Goal: Check status: Check status

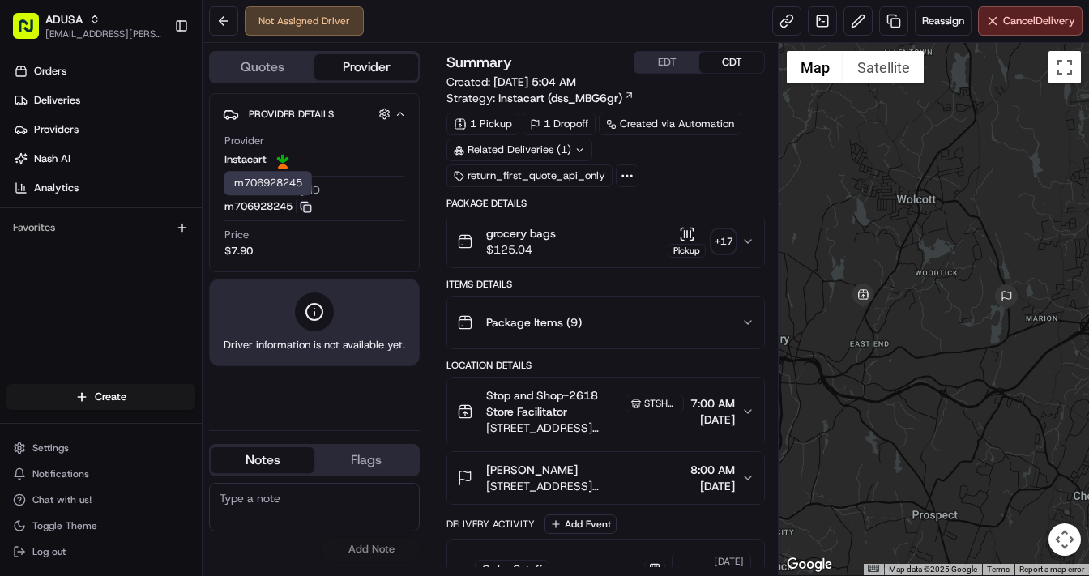
click at [310, 207] on icon "button" at bounding box center [306, 207] width 12 height 12
click at [228, 21] on button at bounding box center [223, 20] width 29 height 29
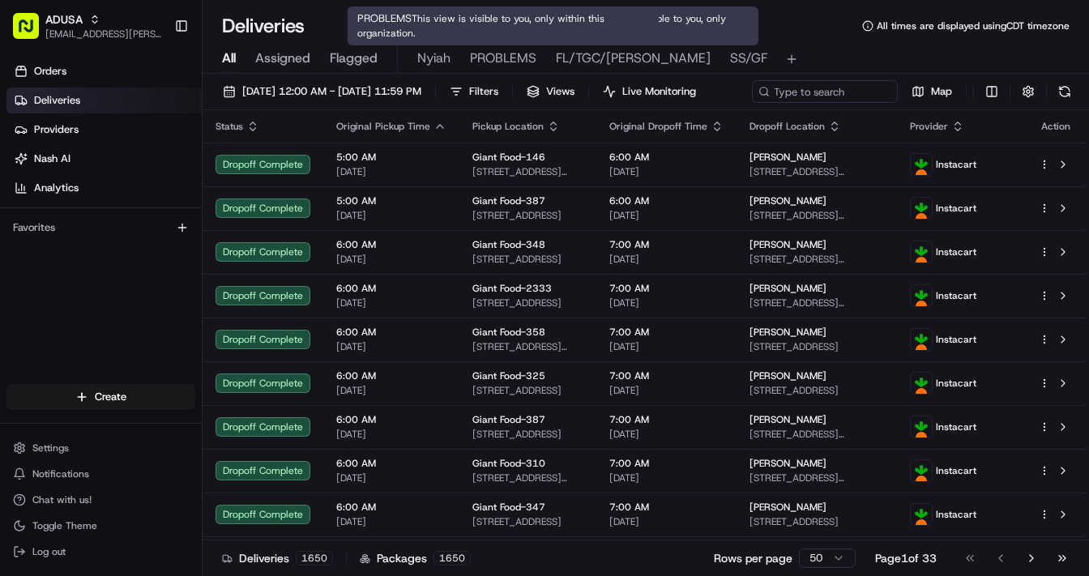
click at [519, 58] on span "PROBLEMS" at bounding box center [503, 58] width 66 height 19
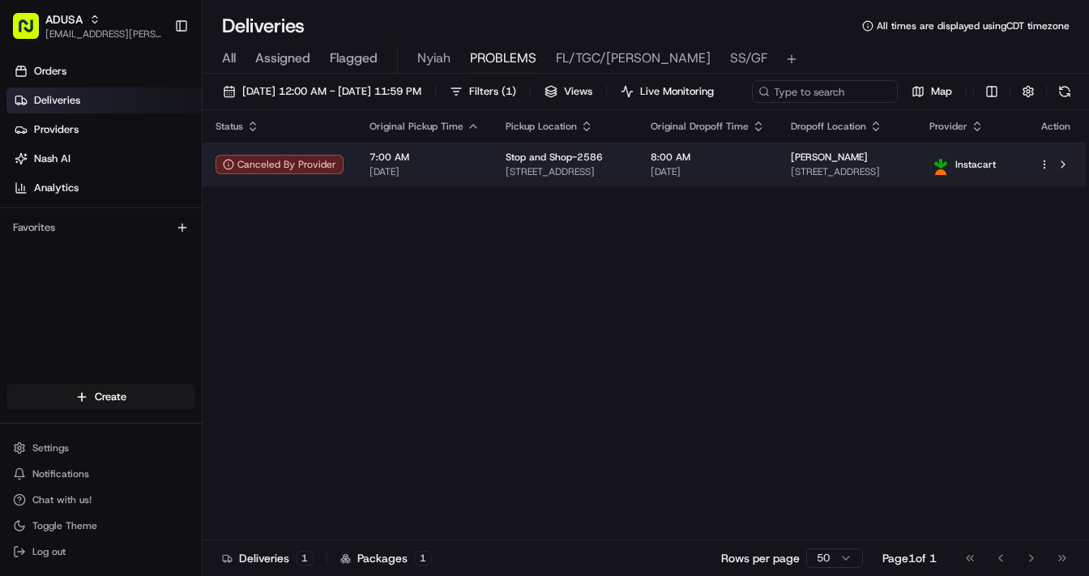
click at [473, 178] on div "7:00 AM 08/21/2025" at bounding box center [425, 165] width 110 height 28
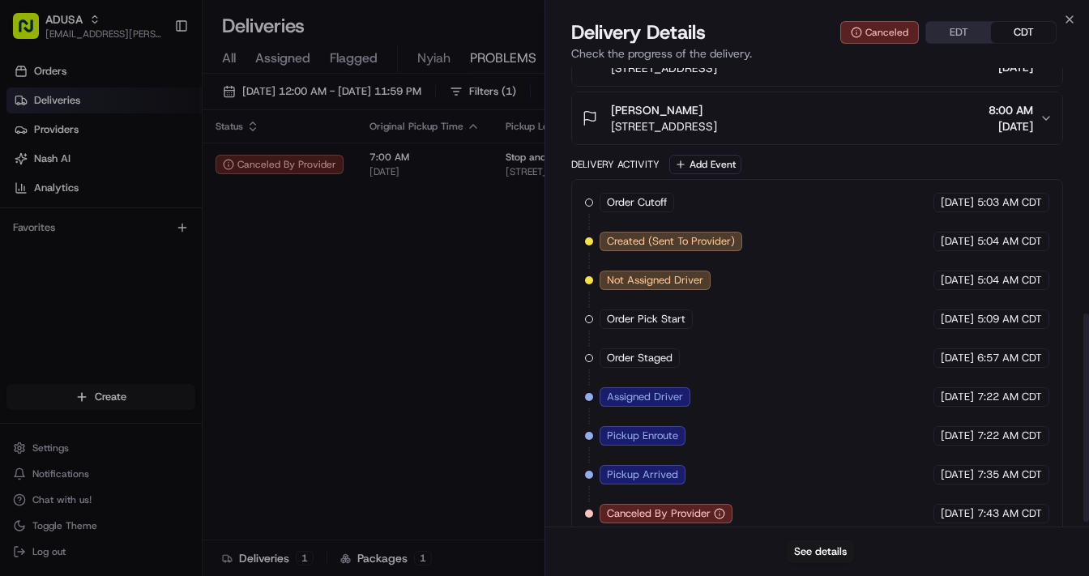
scroll to position [551, 0]
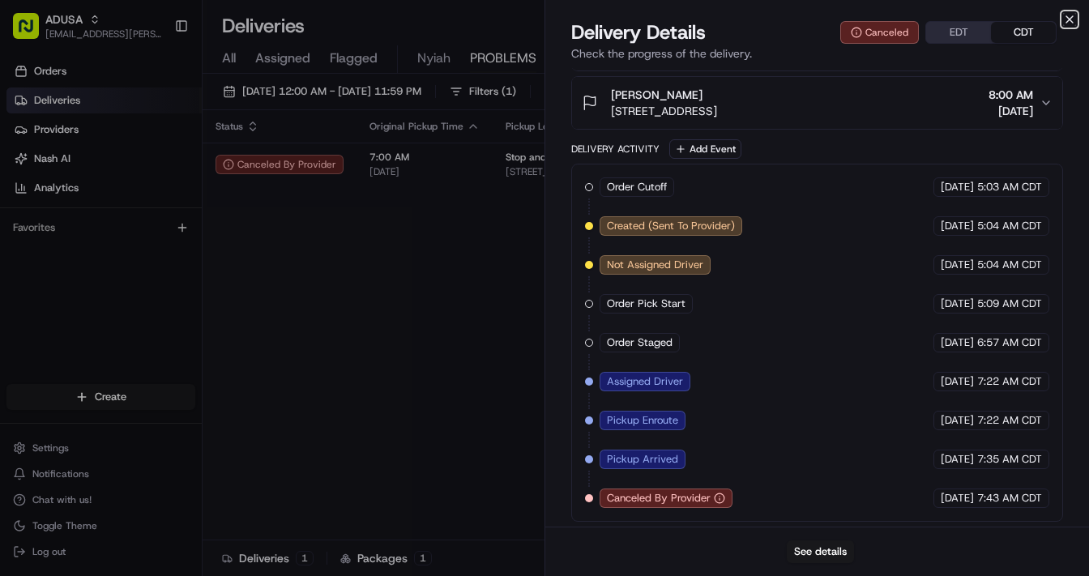
click at [1068, 19] on icon "button" at bounding box center [1070, 19] width 13 height 13
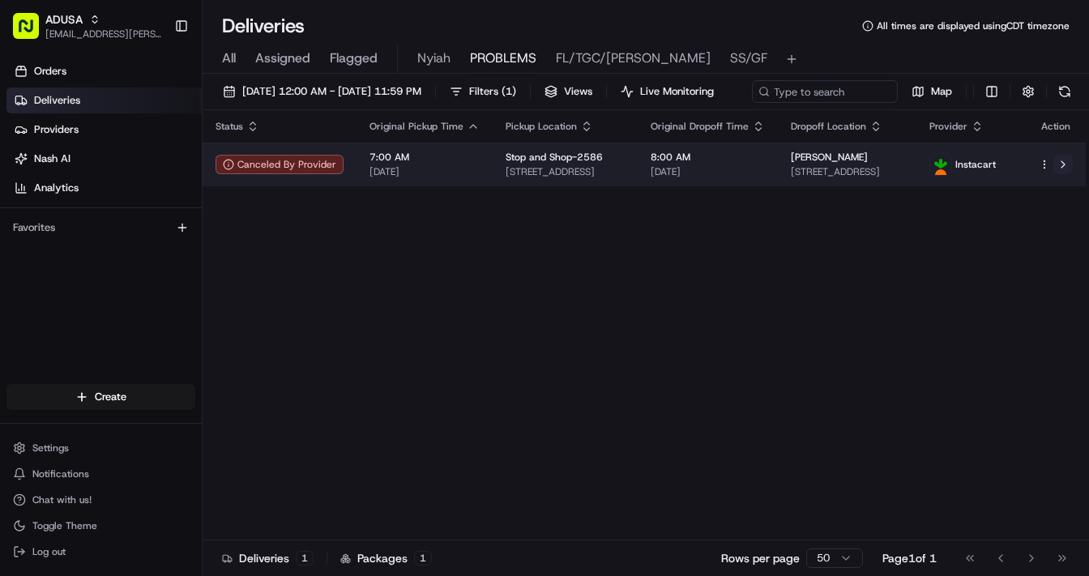
click at [1065, 174] on button at bounding box center [1063, 164] width 19 height 19
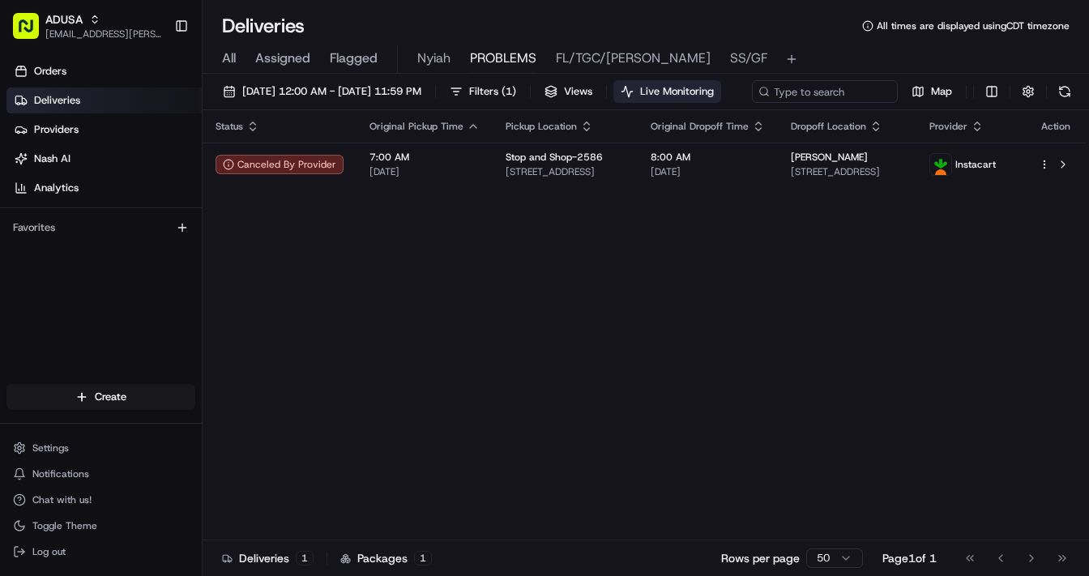
click at [714, 84] on span "Live Monitoring" at bounding box center [677, 91] width 74 height 15
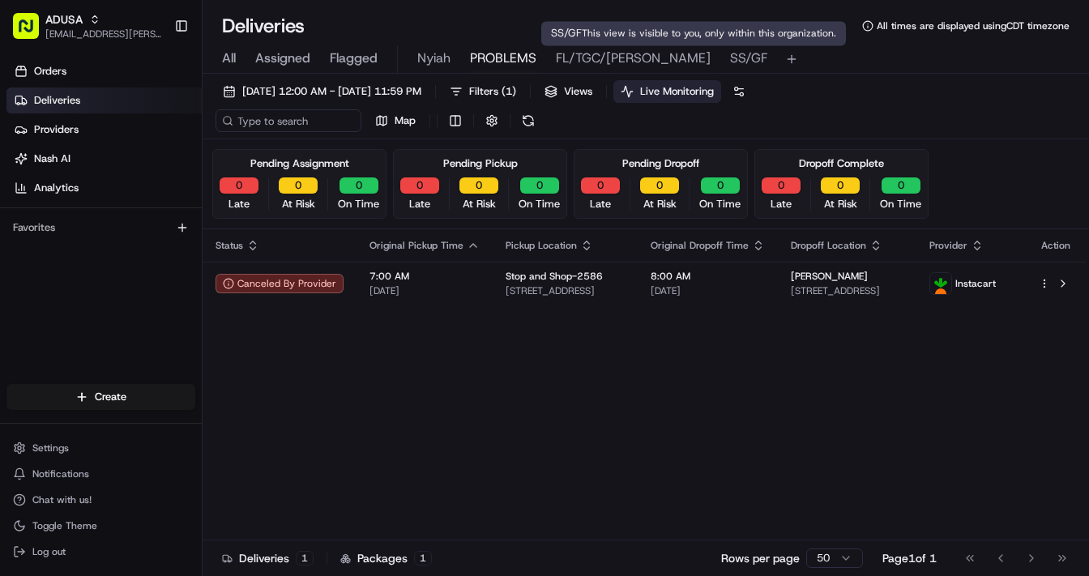
click at [730, 62] on span "SS/GF" at bounding box center [748, 58] width 37 height 19
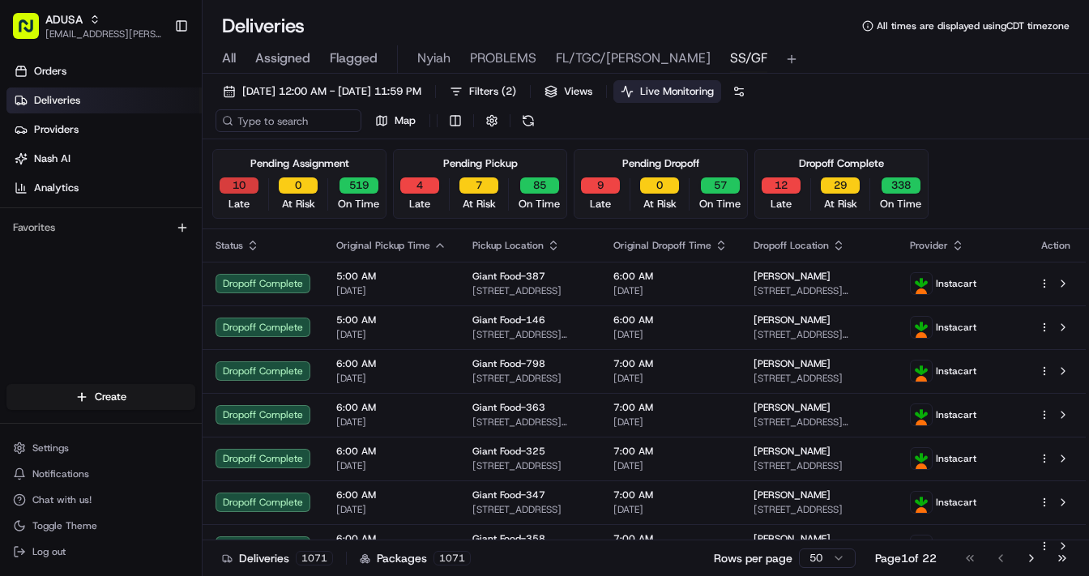
click at [237, 182] on button "10" at bounding box center [239, 186] width 39 height 16
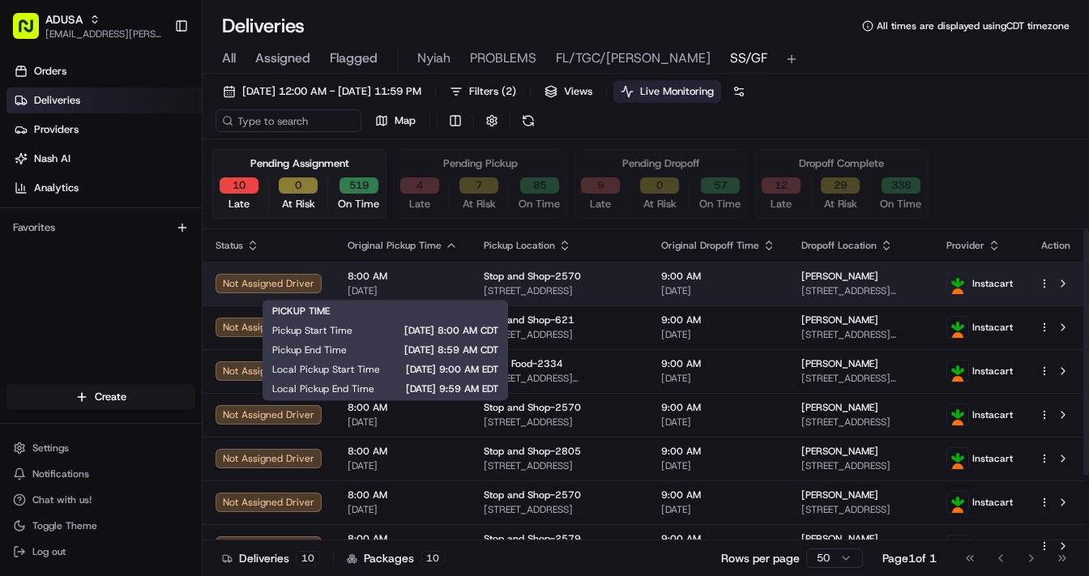
click at [434, 276] on span "8:00 AM" at bounding box center [403, 276] width 110 height 13
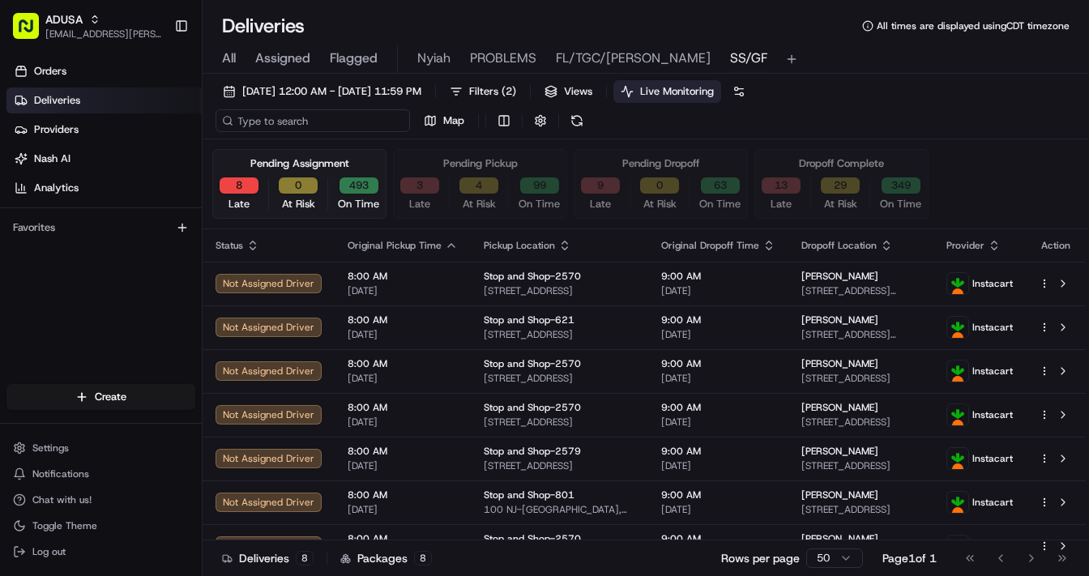
paste input "m699930611"
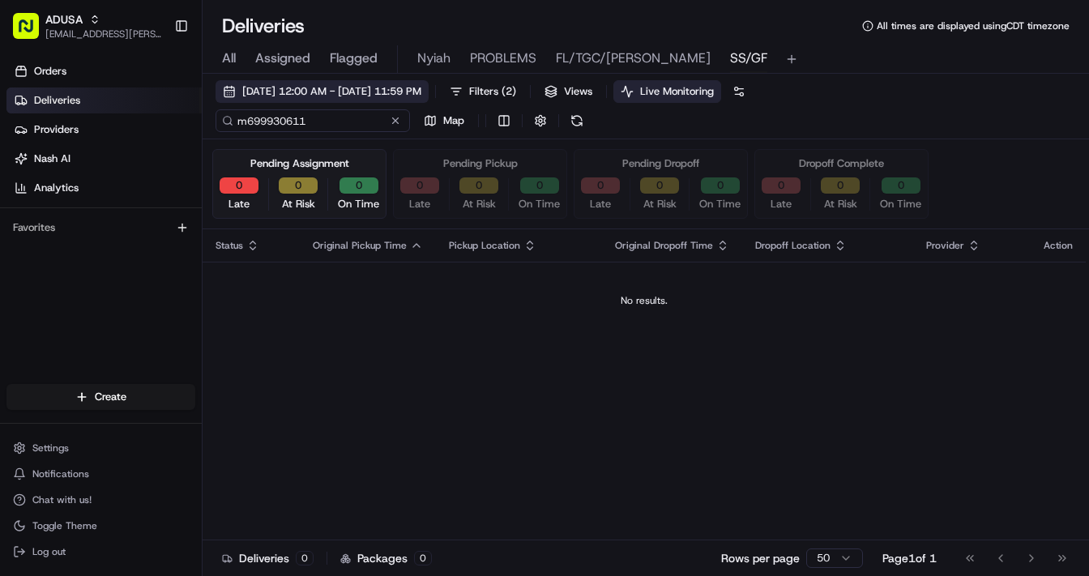
type input "m699930611"
click at [289, 96] on span "08/21/2025 12:00 AM - 08/21/2025 11:59 PM" at bounding box center [331, 91] width 179 height 15
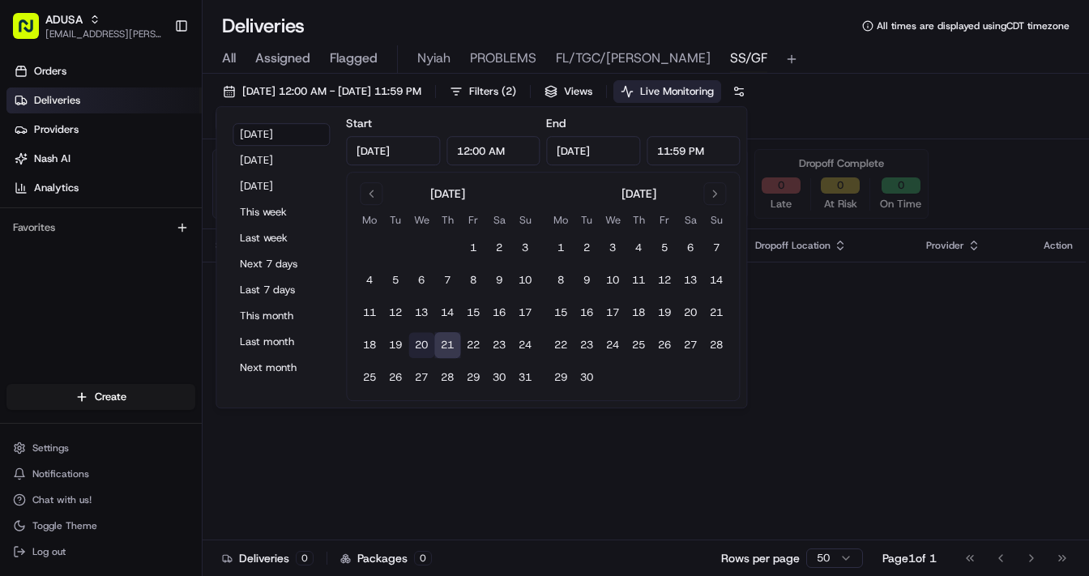
click at [417, 345] on button "20" at bounding box center [422, 345] width 26 height 26
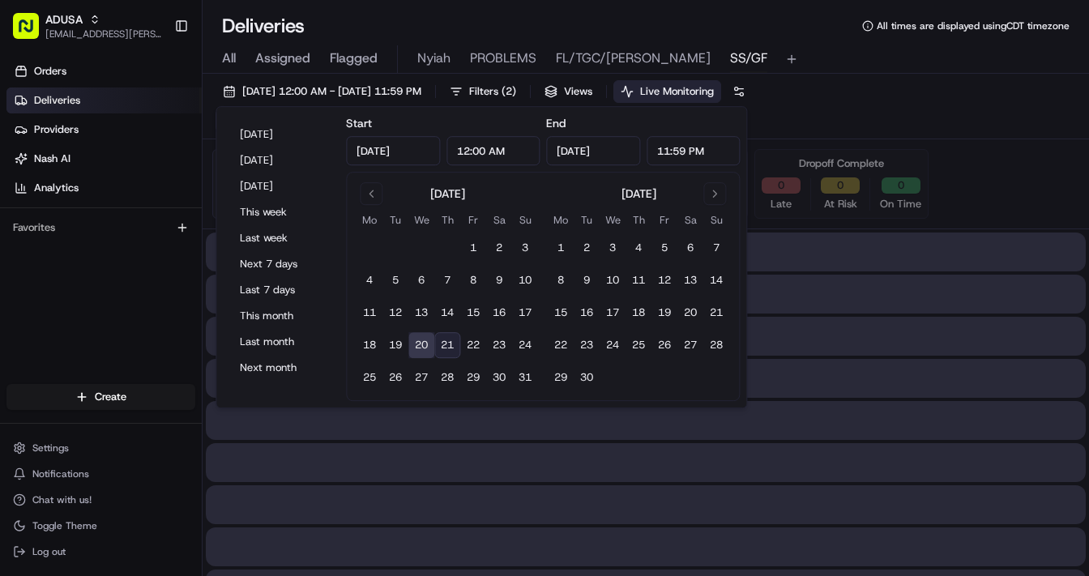
type input "Aug 20, 2025"
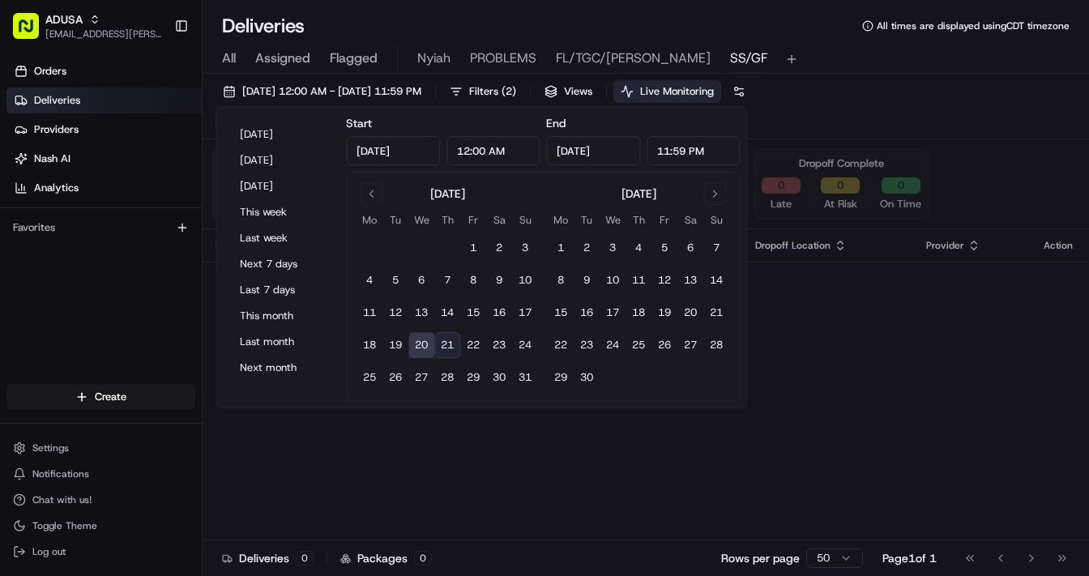
click at [710, 481] on div "Status Original Pickup Time Pickup Location Original Dropoff Time Dropoff Locat…" at bounding box center [645, 399] width 884 height 340
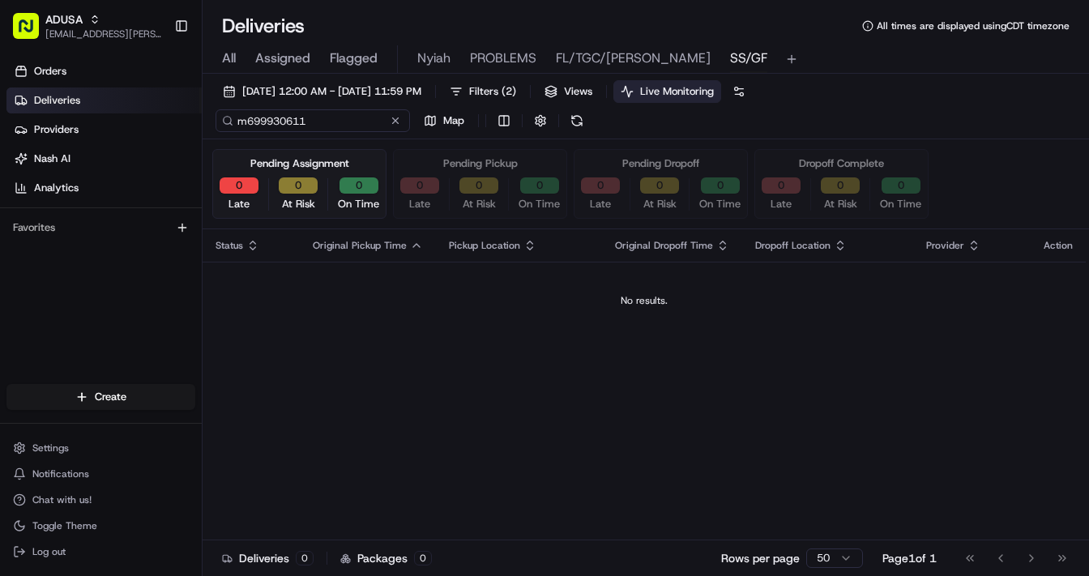
click at [324, 122] on input "m699930611" at bounding box center [313, 120] width 195 height 23
click at [393, 120] on div "m699930611 Map" at bounding box center [378, 120] width 324 height 23
click at [349, 118] on button at bounding box center [347, 121] width 16 height 16
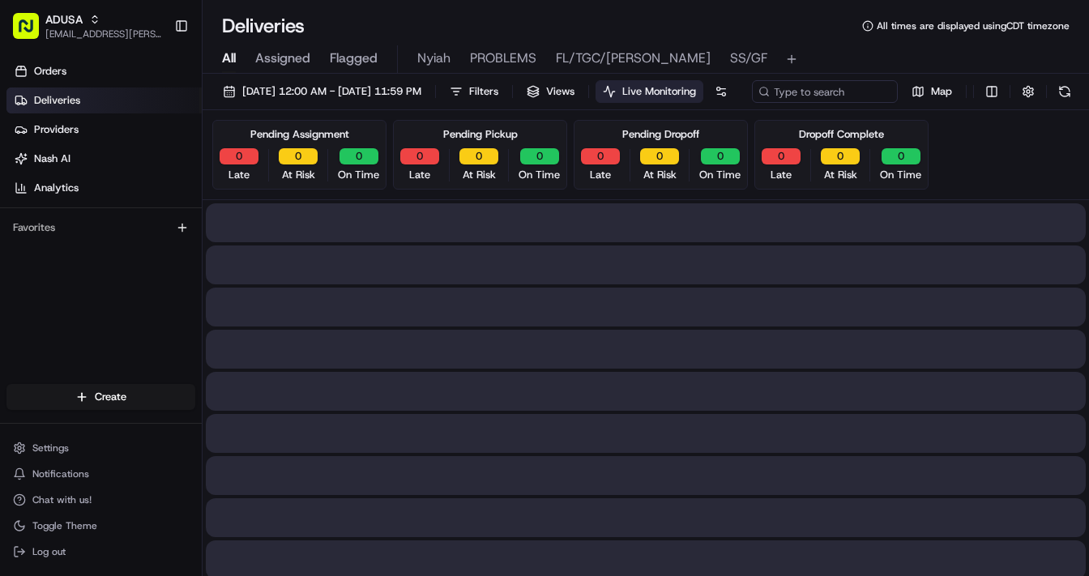
click at [232, 58] on span "All" at bounding box center [229, 58] width 14 height 19
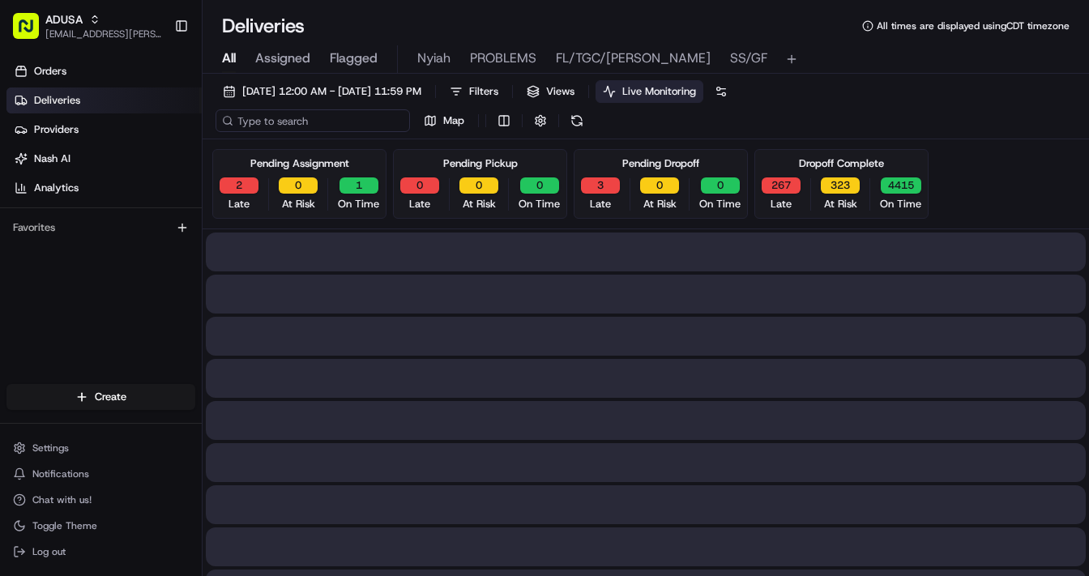
click at [307, 123] on input at bounding box center [313, 120] width 195 height 23
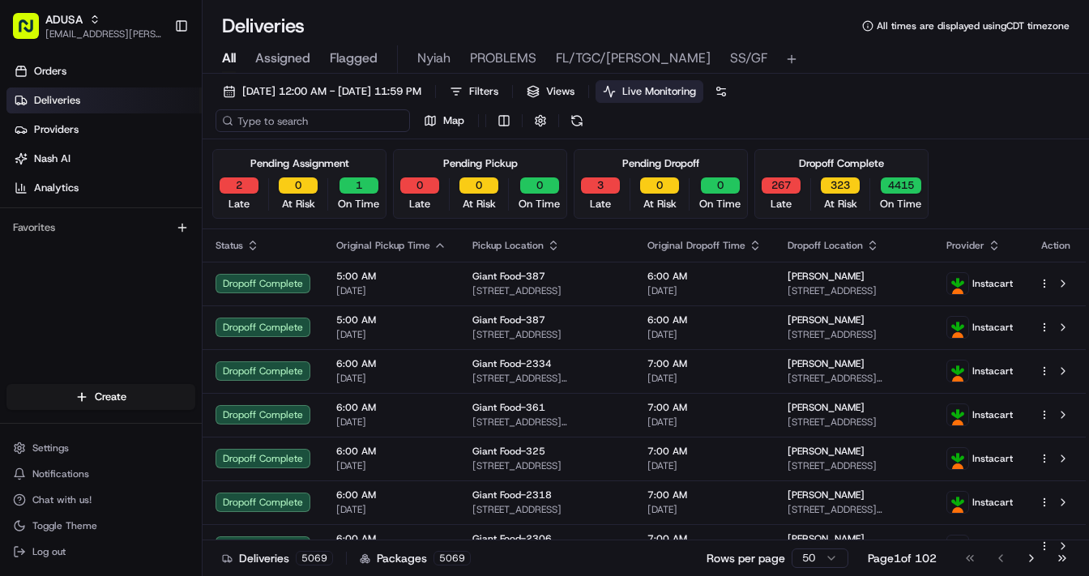
paste input "m699930611"
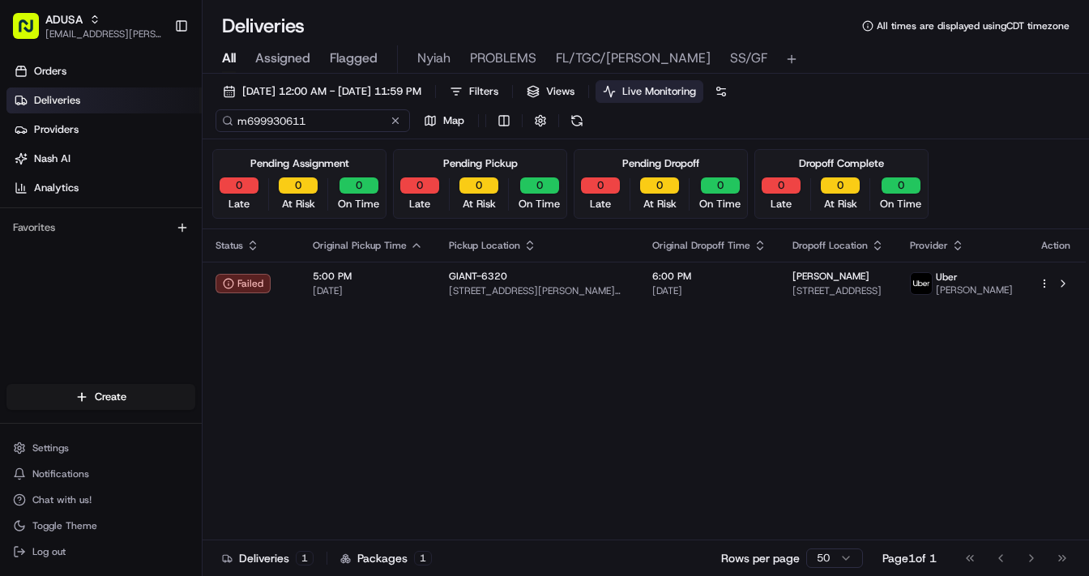
type input "m699930611"
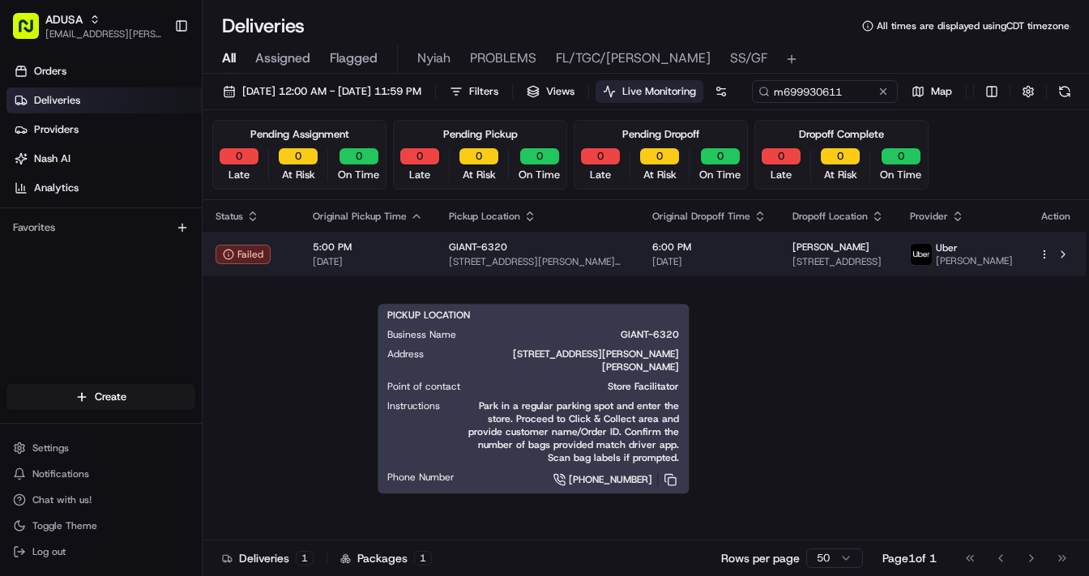
click at [554, 268] on span "1241 Blakeslee Blvd Dr W, Lehighton, PA 18235, US" at bounding box center [538, 261] width 178 height 13
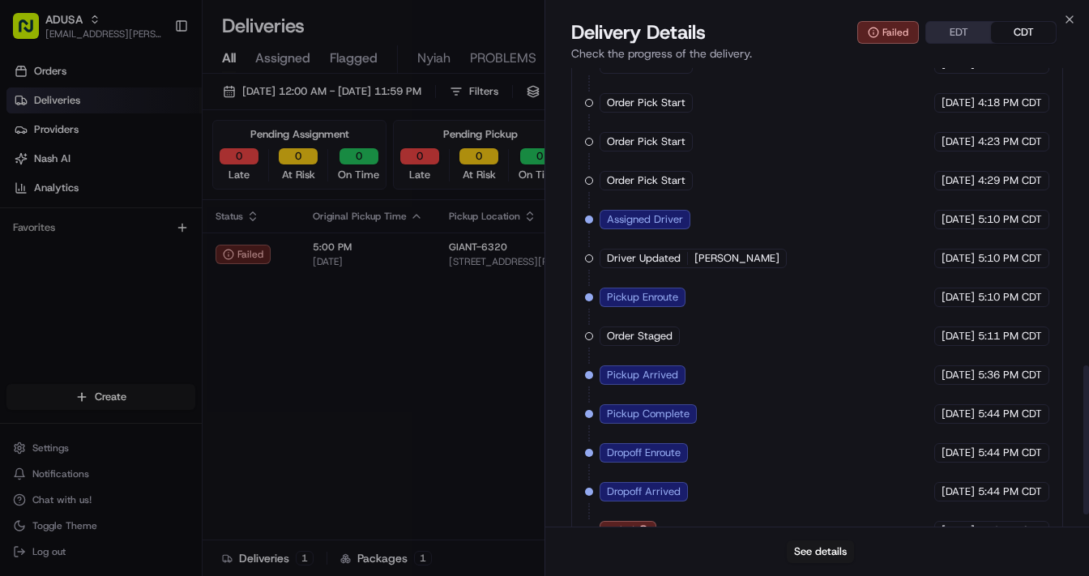
scroll to position [950, 0]
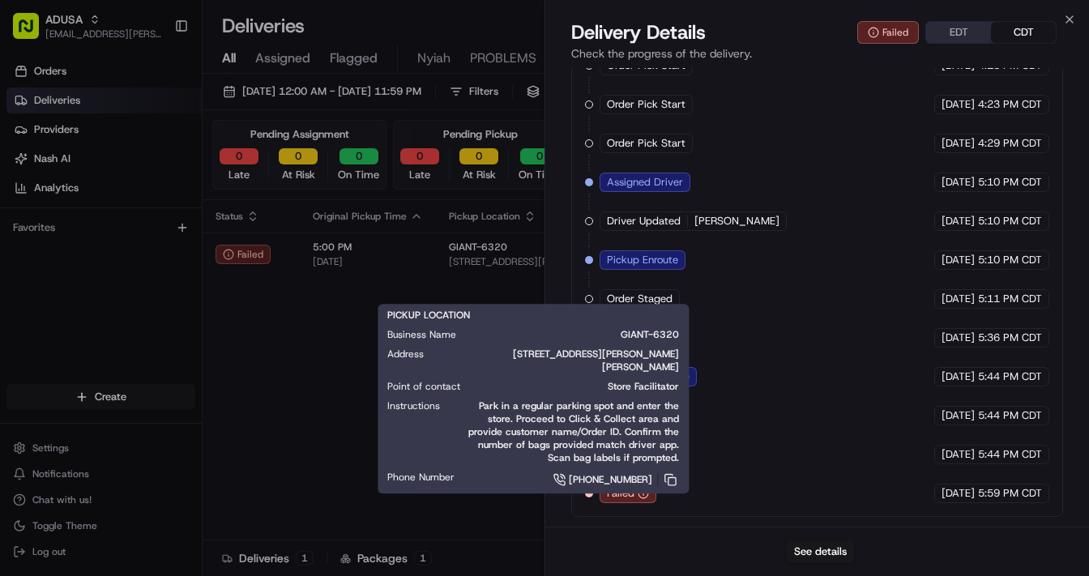
click at [837, 447] on div "Order Cutoff The GIANT Company 08/20/2025 3:03 PM CDT Created (Sent To Provider…" at bounding box center [817, 144] width 464 height 720
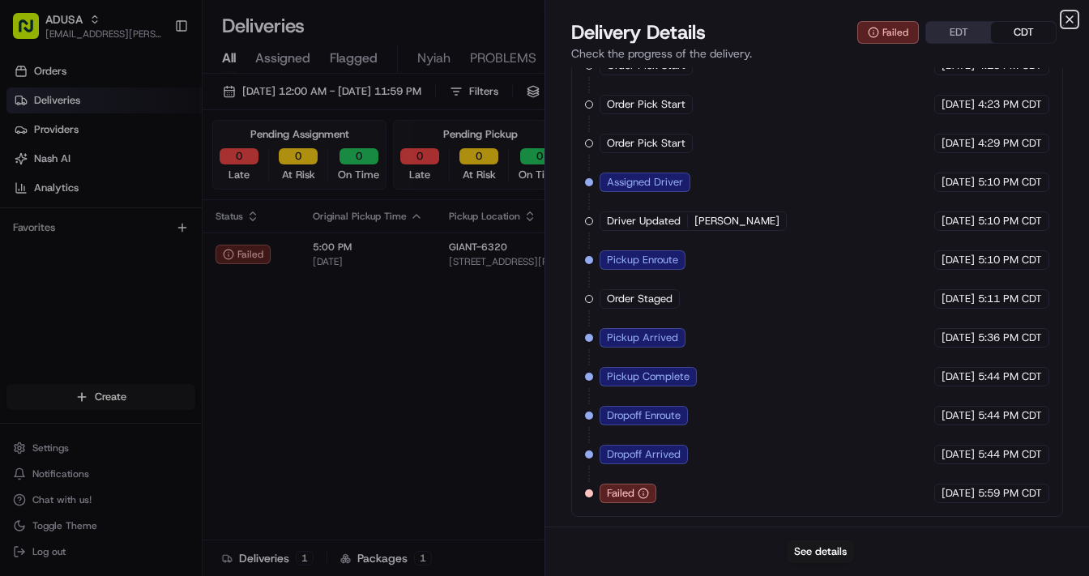
click at [1065, 19] on icon "button" at bounding box center [1070, 19] width 13 height 13
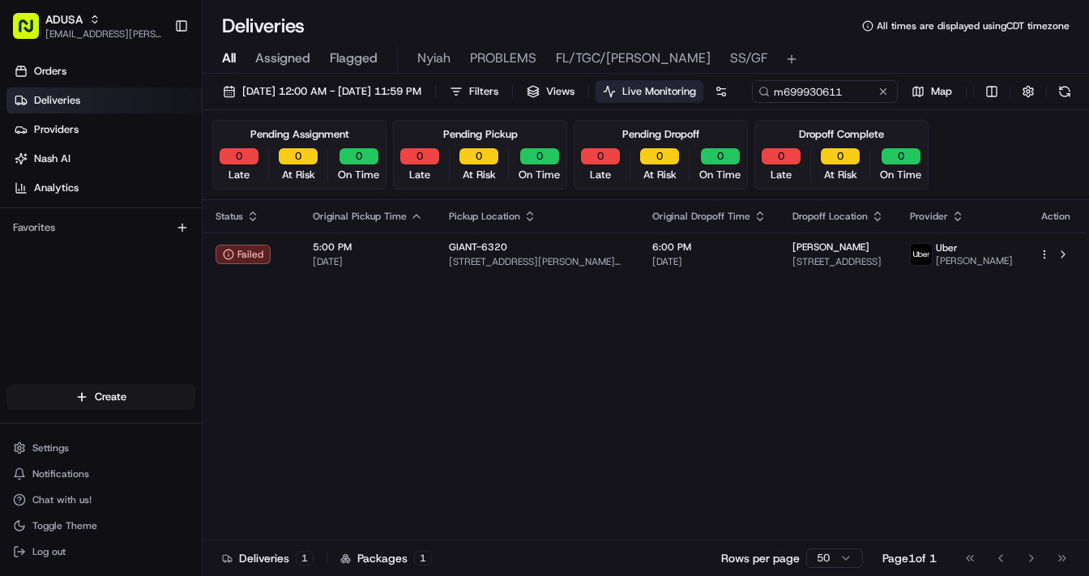
drag, startPoint x: 347, startPoint y: 122, endPoint x: 275, endPoint y: 73, distance: 87.0
click at [875, 100] on button at bounding box center [883, 91] width 16 height 16
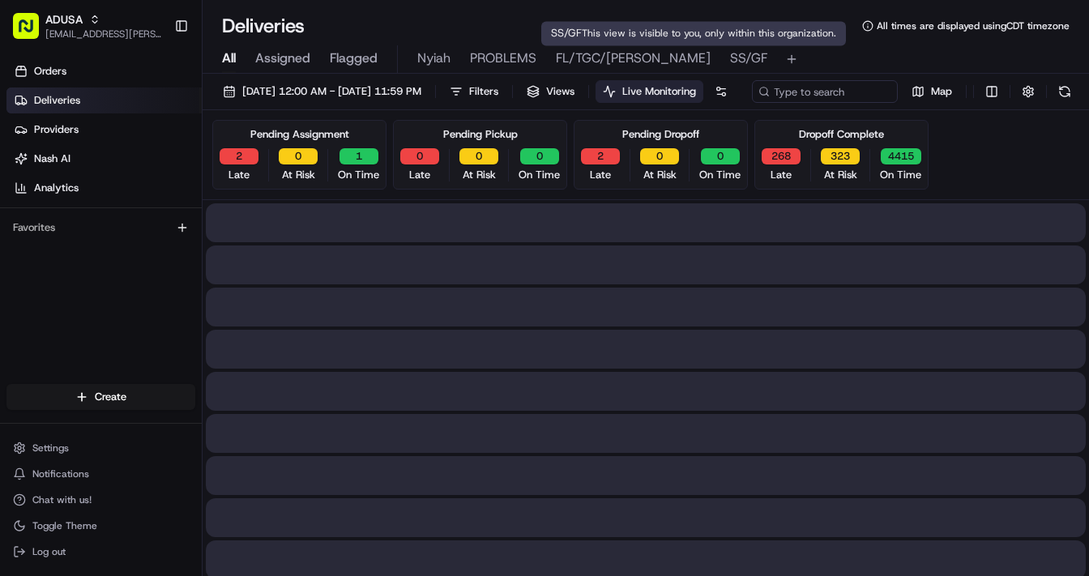
click at [730, 58] on span "SS/GF" at bounding box center [748, 58] width 37 height 19
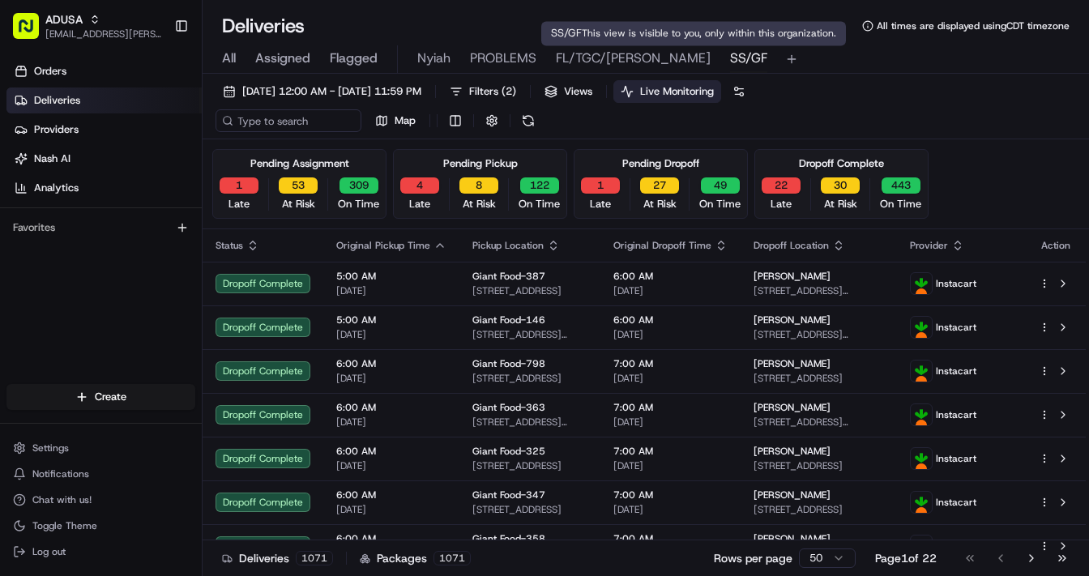
click at [714, 88] on span "Live Monitoring" at bounding box center [677, 91] width 74 height 15
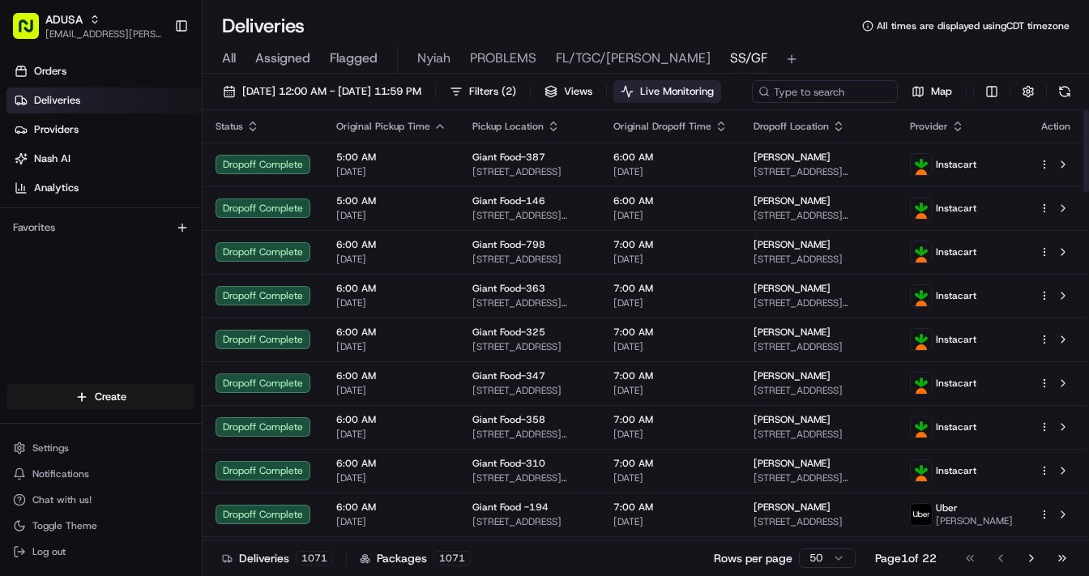
click at [714, 89] on span "Live Monitoring" at bounding box center [677, 91] width 74 height 15
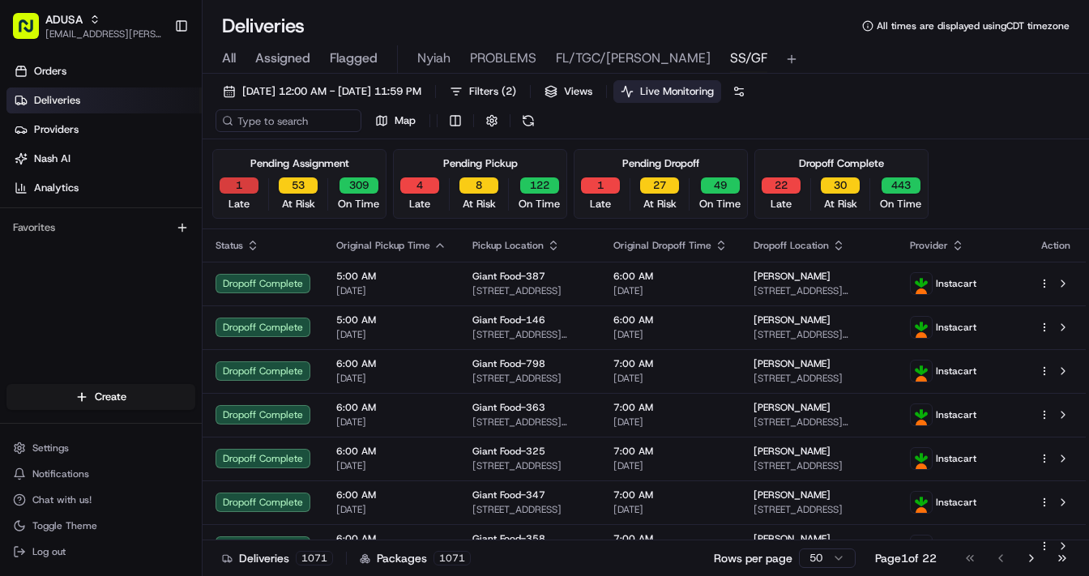
click at [236, 184] on button "1" at bounding box center [239, 186] width 39 height 16
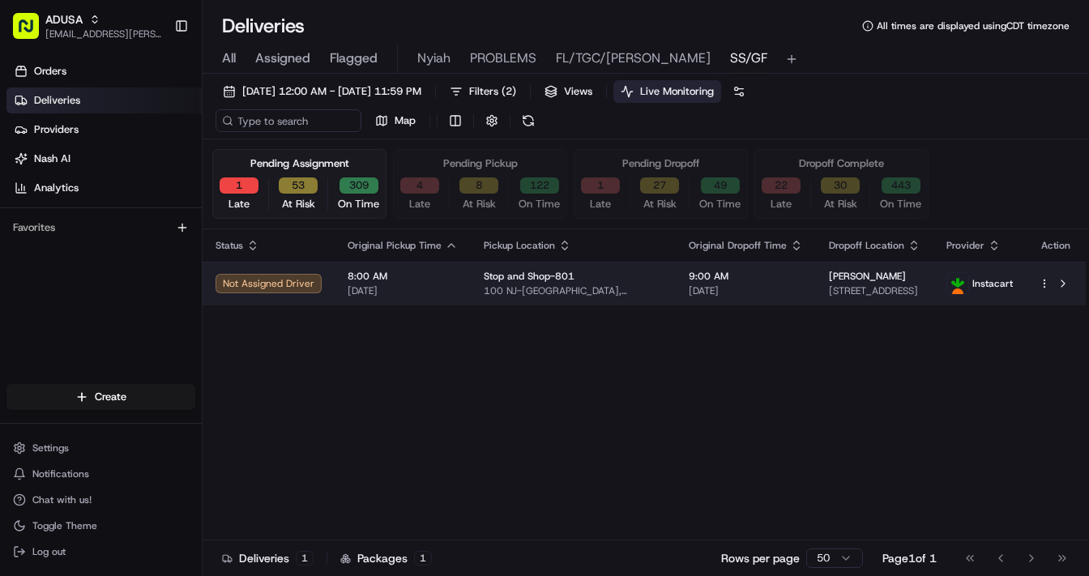
click at [460, 275] on td "8:00 AM 08/21/2025" at bounding box center [403, 284] width 136 height 44
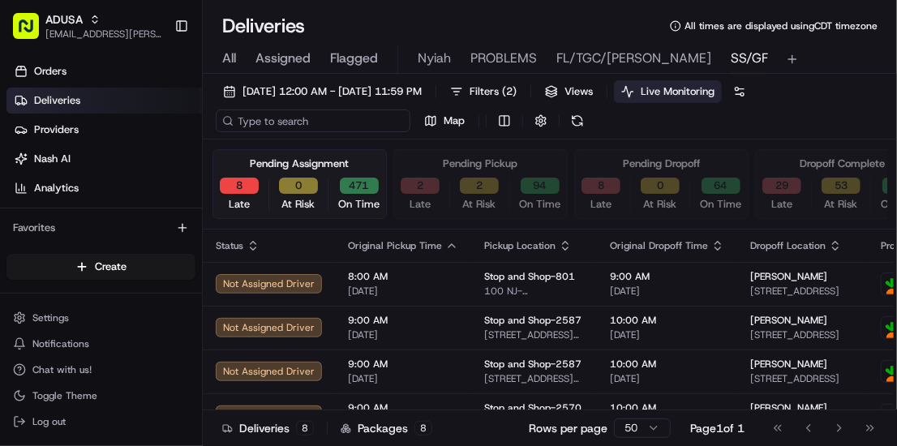
click at [309, 124] on input at bounding box center [313, 120] width 195 height 23
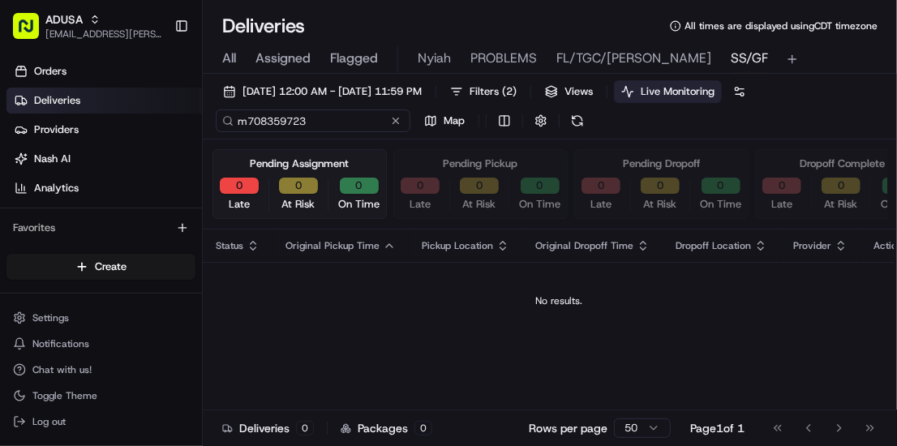
drag, startPoint x: 321, startPoint y: 123, endPoint x: 239, endPoint y: 117, distance: 82.1
click at [239, 117] on input "m708359723" at bounding box center [313, 120] width 195 height 23
type input "m708359723"
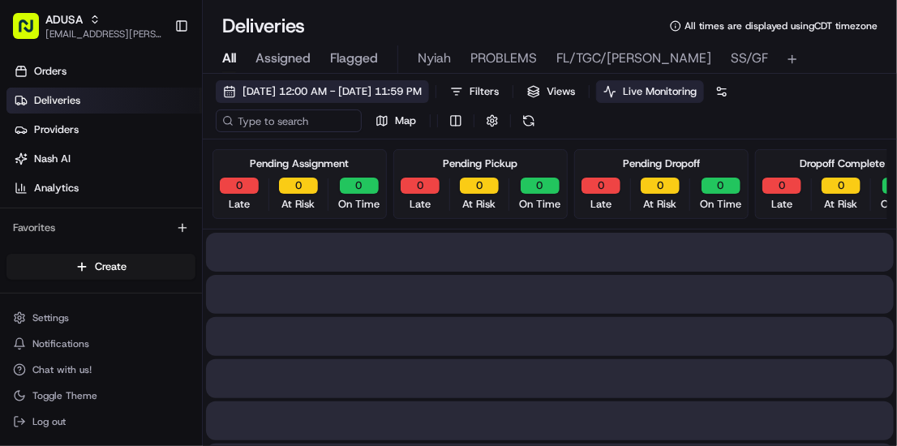
drag, startPoint x: 225, startPoint y: 58, endPoint x: 311, endPoint y: 86, distance: 90.2
click at [226, 58] on span "All" at bounding box center [229, 58] width 14 height 19
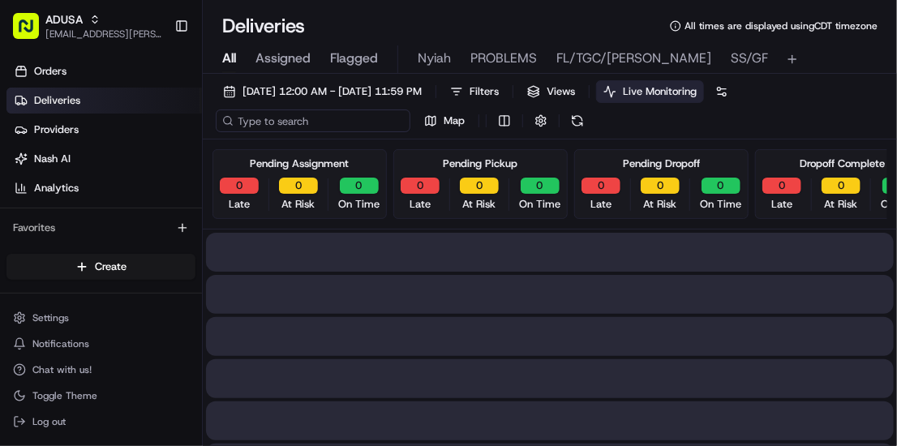
click at [289, 121] on input at bounding box center [313, 120] width 195 height 23
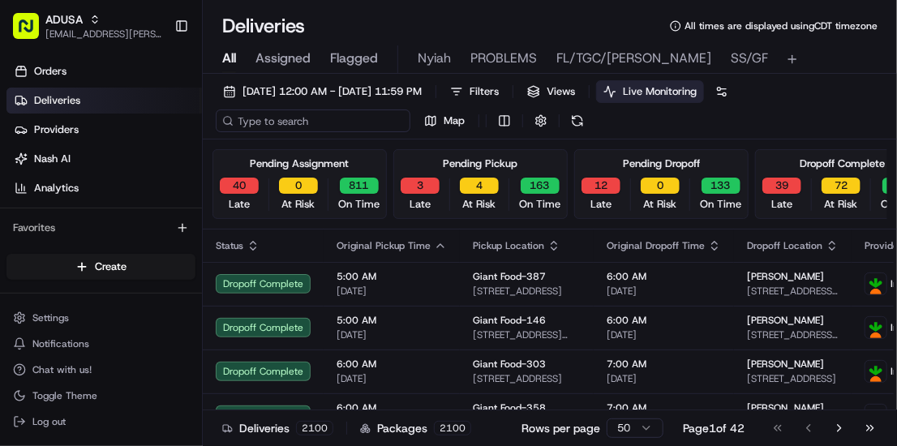
paste input "m708359723"
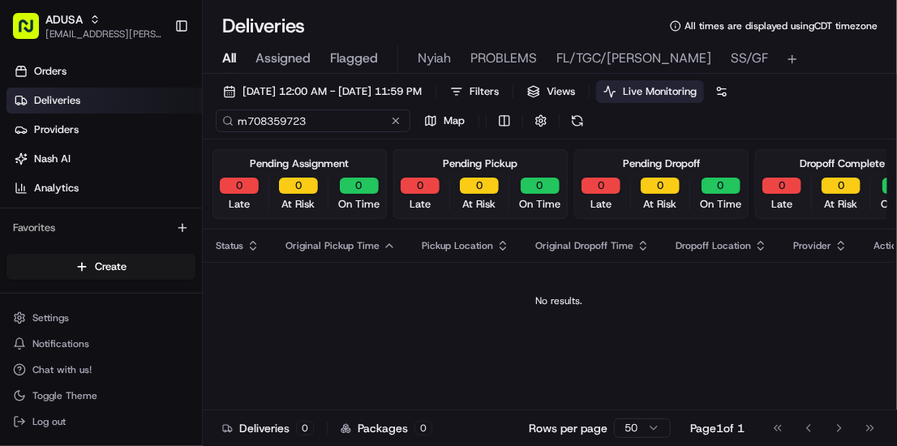
drag, startPoint x: 324, startPoint y: 122, endPoint x: 204, endPoint y: 120, distance: 120.0
click at [204, 120] on div "08/21/2025 12:00 AM - 08/21/2025 11:59 PM Filters Views Live Monitoring m708359…" at bounding box center [550, 109] width 694 height 59
click at [331, 125] on input "m708359723" at bounding box center [313, 120] width 195 height 23
drag, startPoint x: 328, startPoint y: 126, endPoint x: 113, endPoint y: 126, distance: 214.8
click at [113, 126] on div "ADUSA lanyia.patton@adusa.com Toggle Sidebar Orders Deliveries Providers Nash A…" at bounding box center [448, 223] width 897 height 446
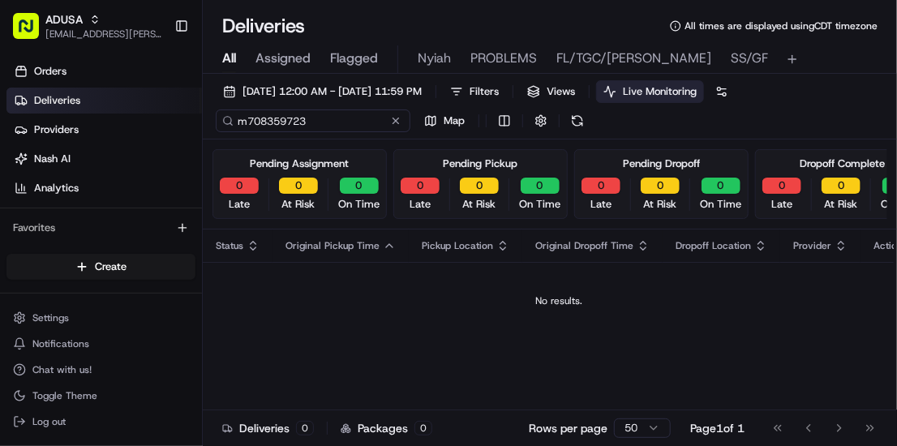
drag, startPoint x: 319, startPoint y: 123, endPoint x: 245, endPoint y: 124, distance: 74.6
click at [238, 126] on input "m708359723" at bounding box center [313, 120] width 195 height 23
type input "m708359723"
click at [395, 120] on div "m708359723 Map" at bounding box center [378, 120] width 324 height 23
click at [344, 118] on button at bounding box center [347, 121] width 16 height 16
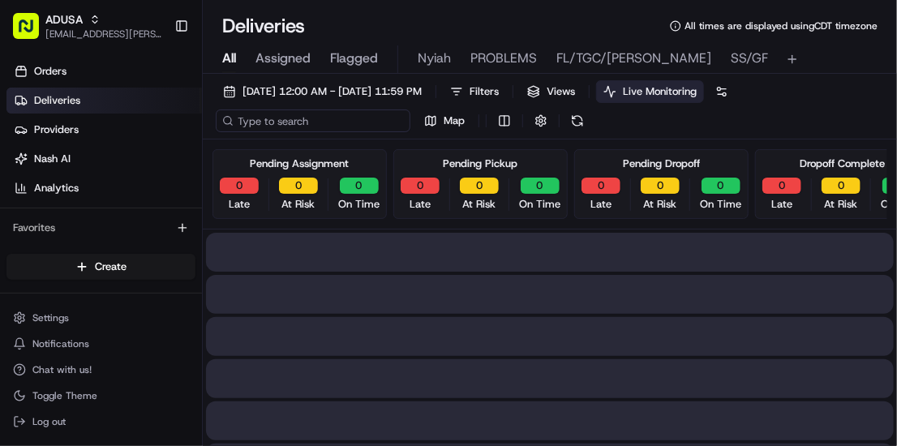
click at [311, 123] on input at bounding box center [313, 120] width 195 height 23
paste input "m708359723"
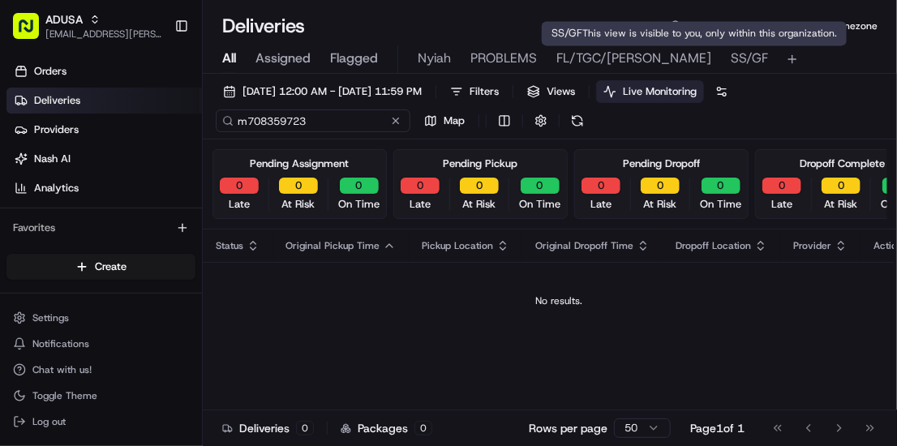
type input "m708359723"
click at [730, 62] on span "SS/GF" at bounding box center [748, 58] width 37 height 19
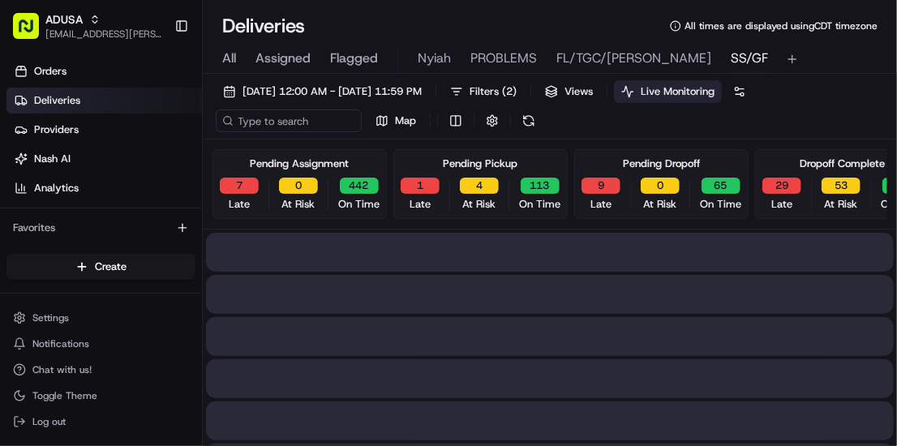
click at [229, 63] on span "All" at bounding box center [229, 58] width 14 height 19
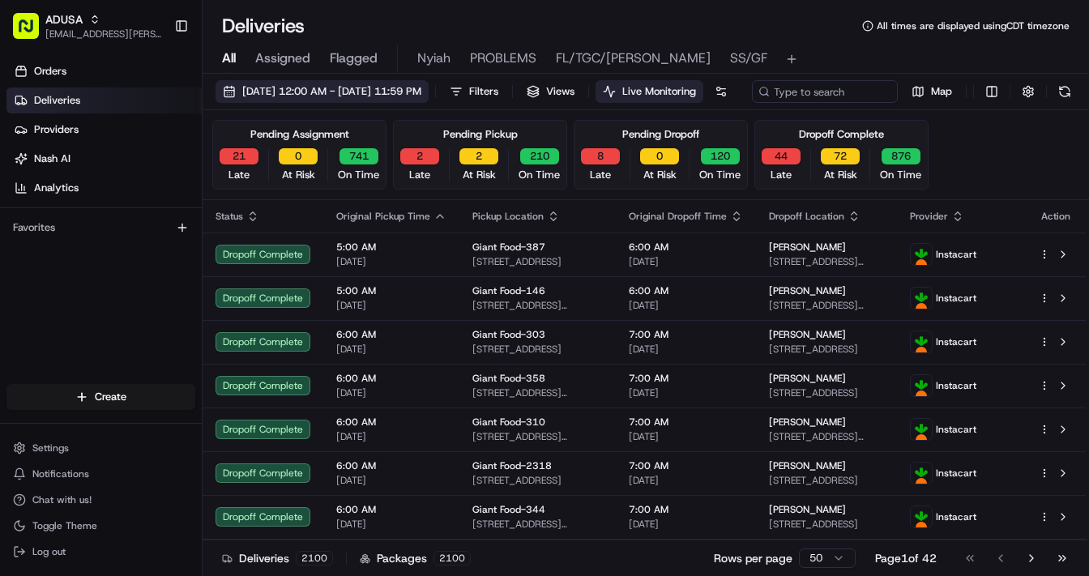
click at [298, 88] on span "08/21/2025 12:00 AM - 08/21/2025 11:59 PM" at bounding box center [331, 91] width 179 height 15
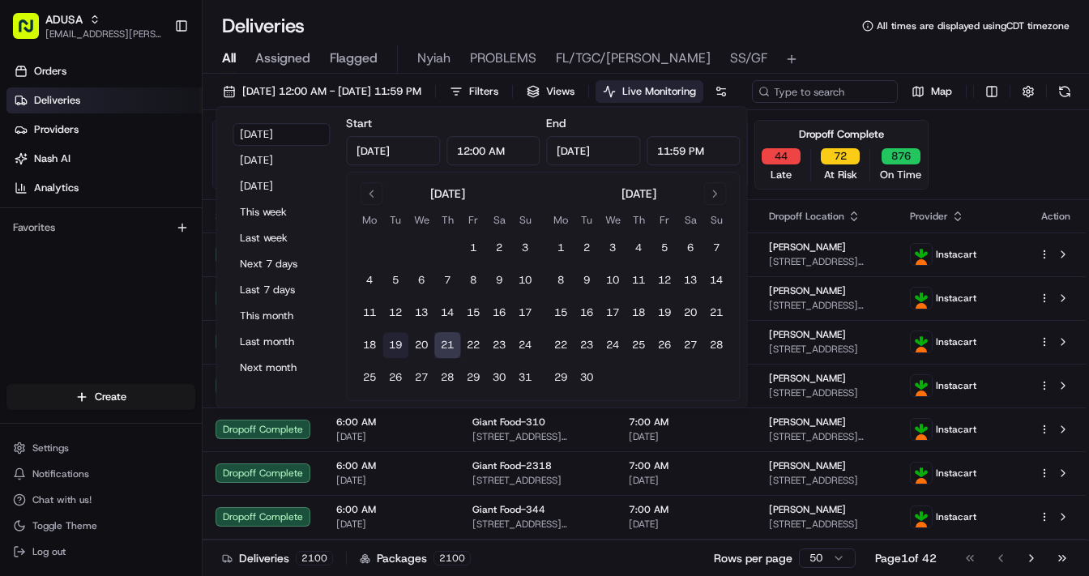
click at [397, 342] on button "19" at bounding box center [396, 345] width 26 height 26
type input "Aug 19, 2025"
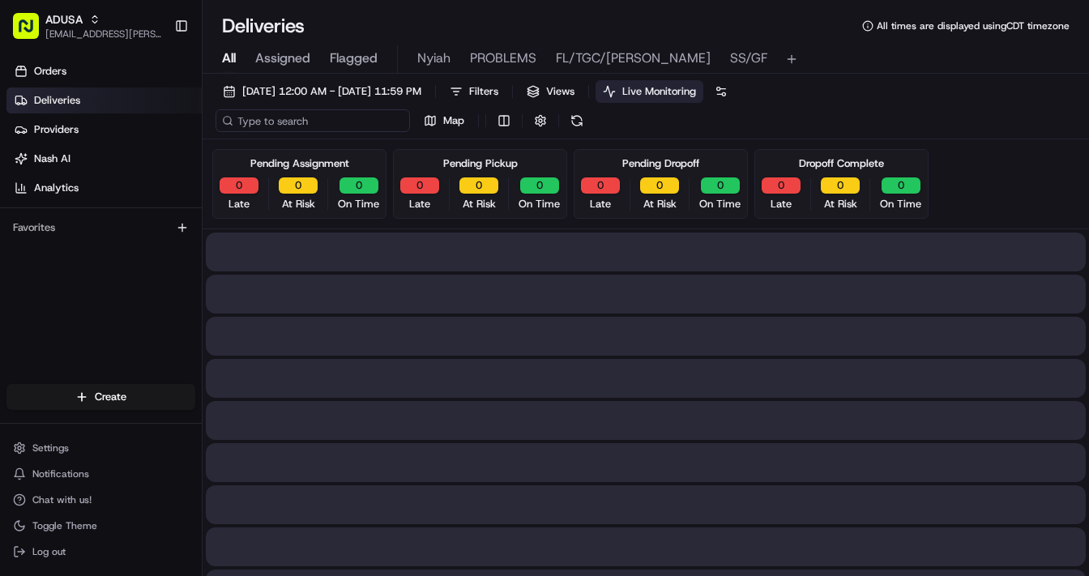
click at [279, 125] on input at bounding box center [313, 120] width 195 height 23
paste input "d706509887"
type input "d706509887"
click at [333, 123] on input "d706509887" at bounding box center [313, 120] width 195 height 23
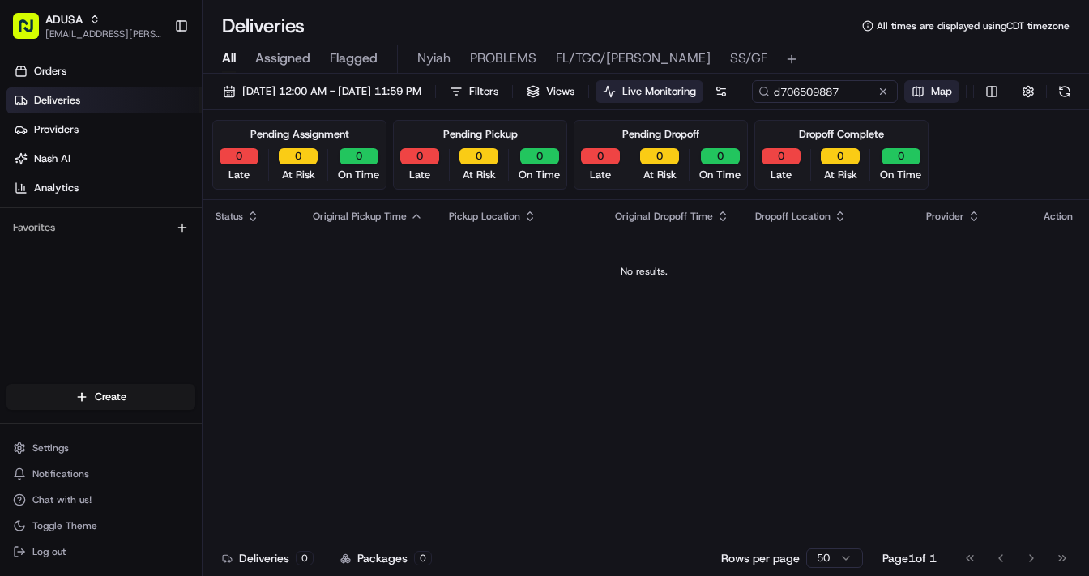
click at [752, 103] on div "d706509887 Map" at bounding box center [914, 91] width 324 height 23
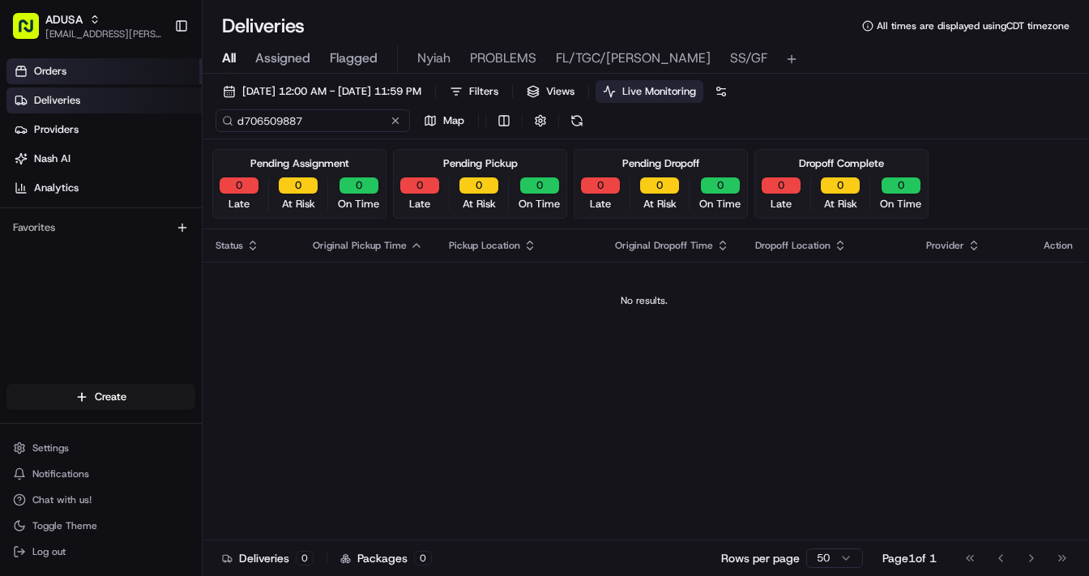
drag, startPoint x: 318, startPoint y: 119, endPoint x: 62, endPoint y: 67, distance: 260.6
click at [62, 67] on div "ADUSA lanyia.patton@adusa.com Toggle Sidebar Orders Deliveries Providers Nash A…" at bounding box center [544, 288] width 1089 height 576
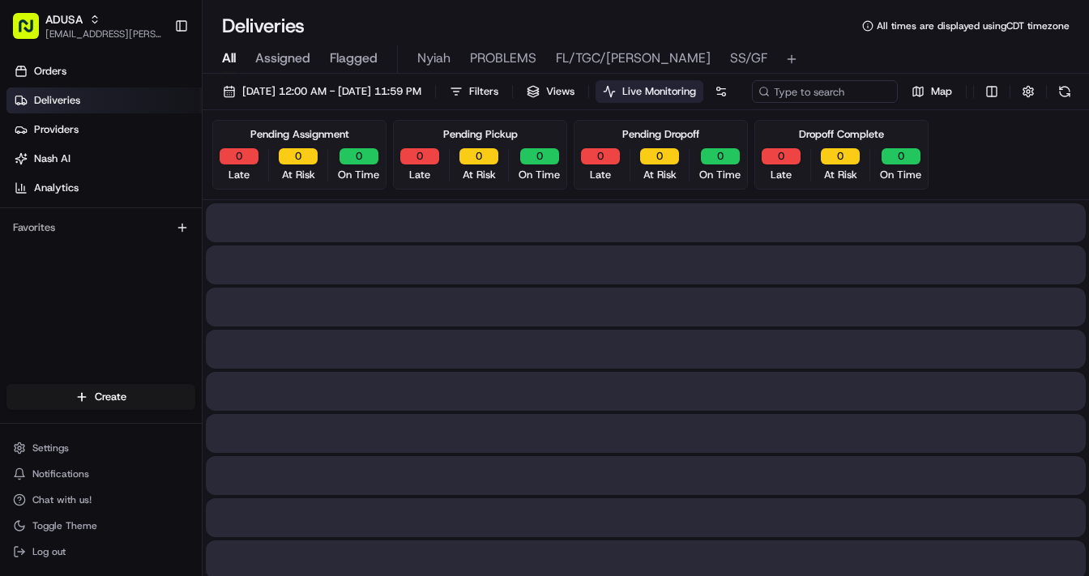
click at [225, 58] on span "All" at bounding box center [229, 58] width 14 height 19
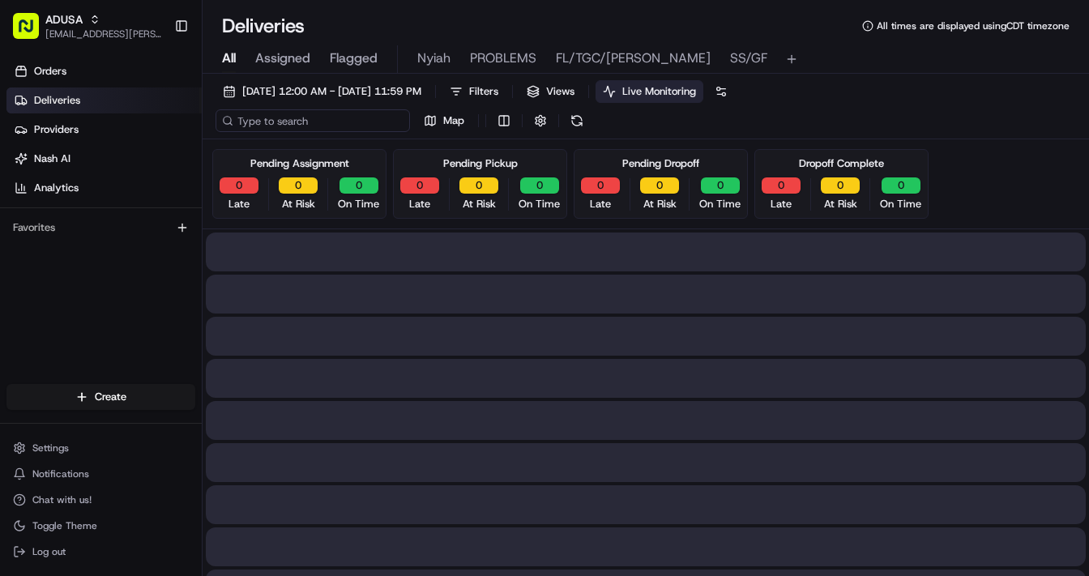
click at [303, 126] on input at bounding box center [313, 120] width 195 height 23
type input "m706769009"
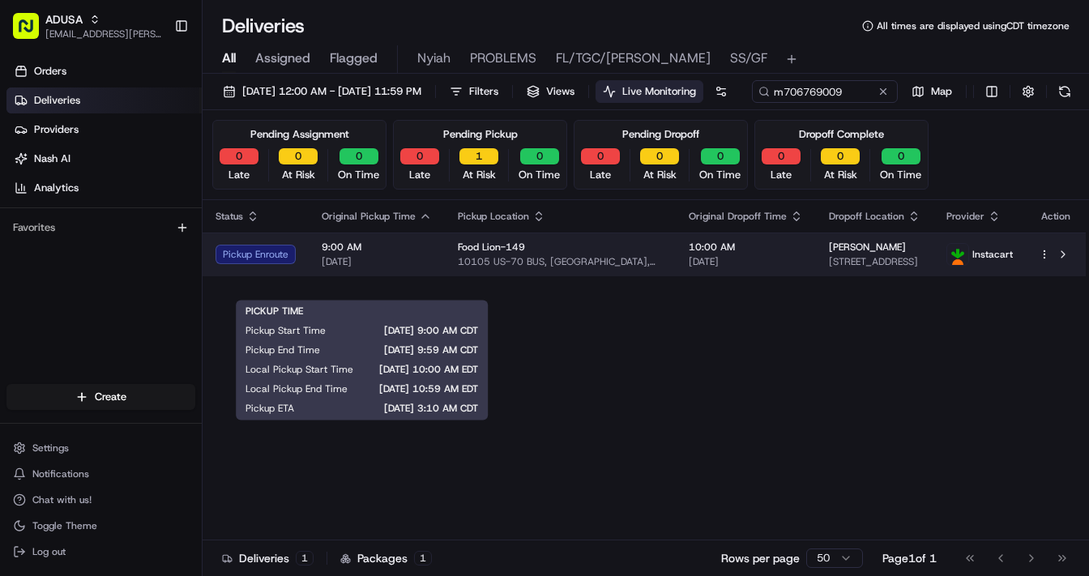
click at [425, 254] on span "9:00 AM" at bounding box center [377, 247] width 110 height 13
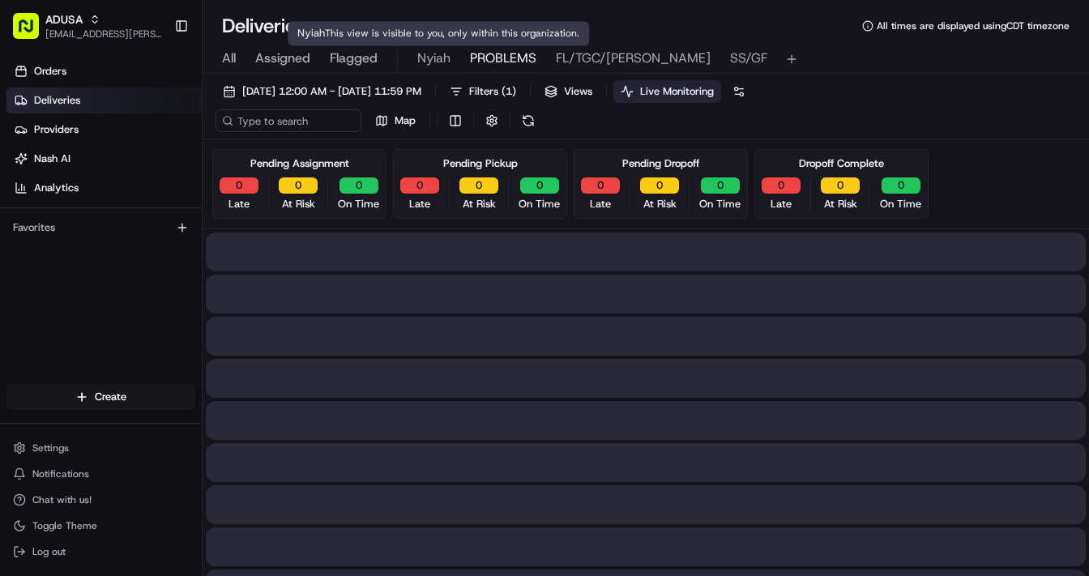
click at [477, 62] on span "PROBLEMS" at bounding box center [503, 58] width 66 height 19
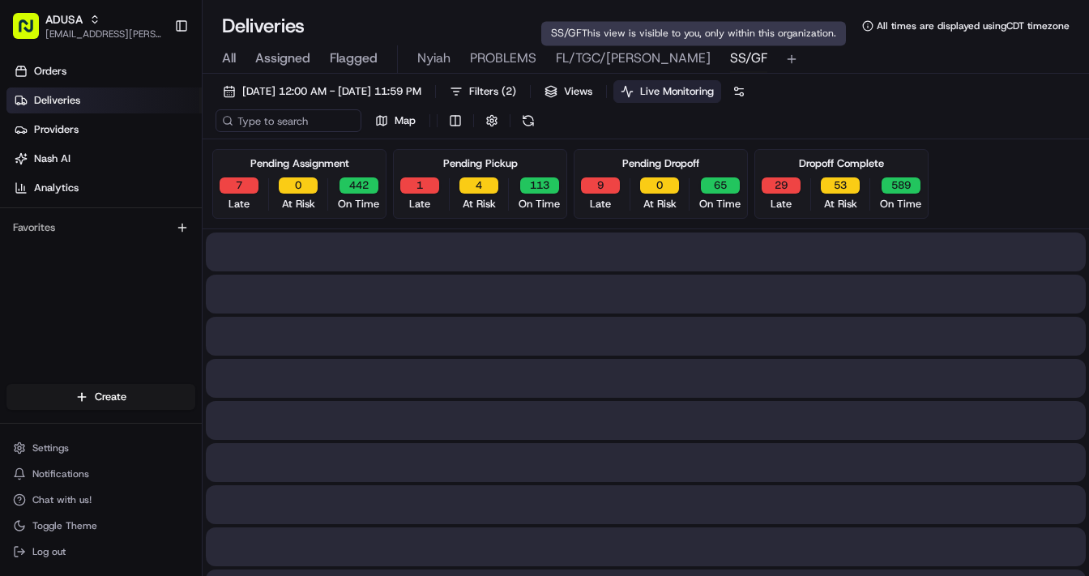
click at [730, 58] on span "SS/GF" at bounding box center [748, 58] width 37 height 19
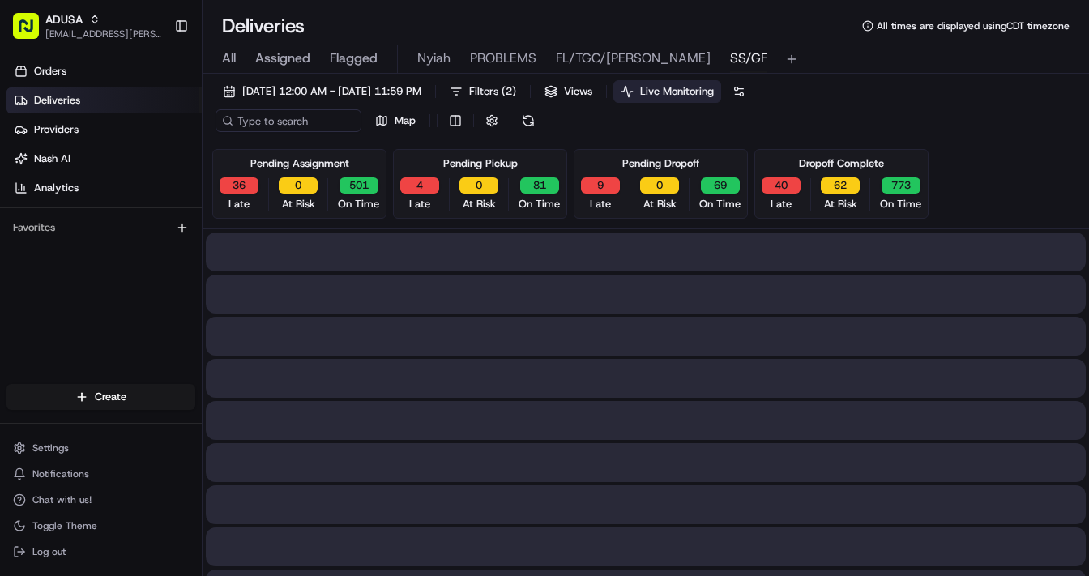
click at [730, 58] on span "SS/GF" at bounding box center [748, 58] width 37 height 19
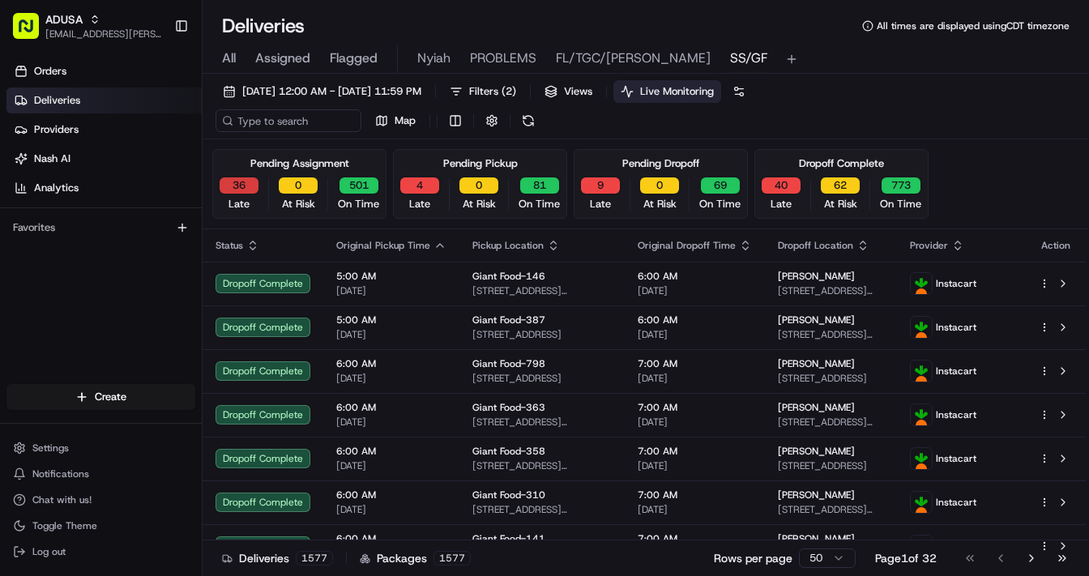
click at [246, 191] on button "36" at bounding box center [239, 186] width 39 height 16
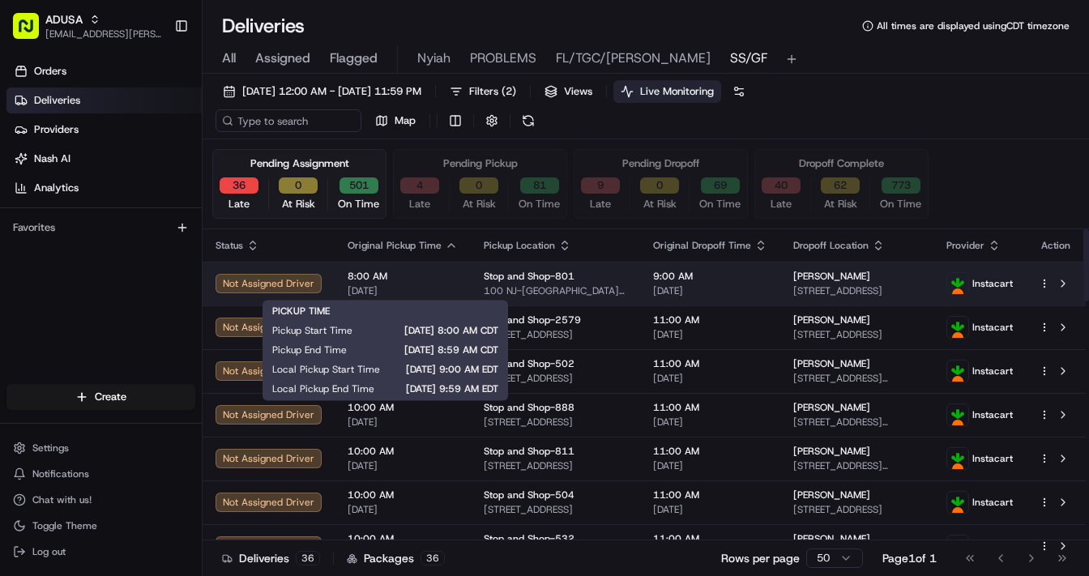
click at [440, 277] on span "8:00 AM" at bounding box center [403, 276] width 110 height 13
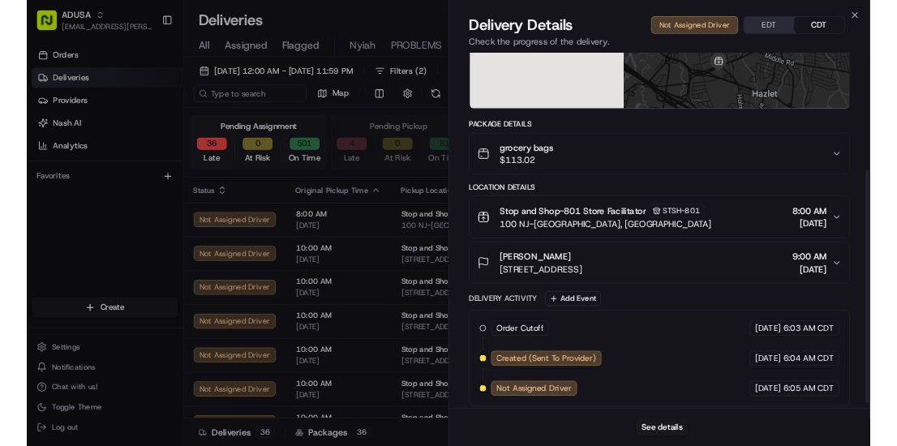
scroll to position [238, 0]
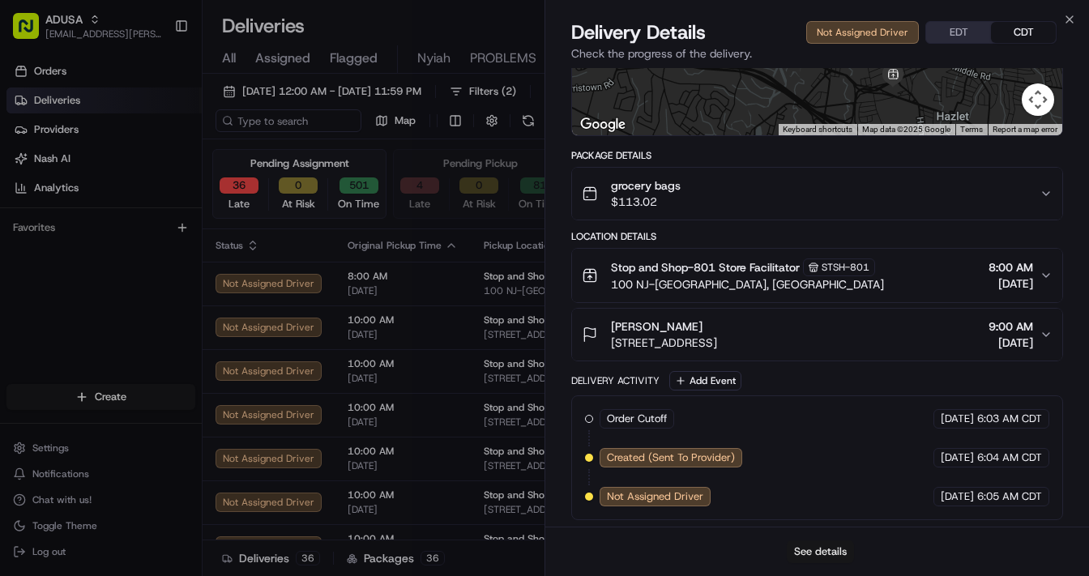
click at [807, 554] on button "See details" at bounding box center [820, 552] width 67 height 23
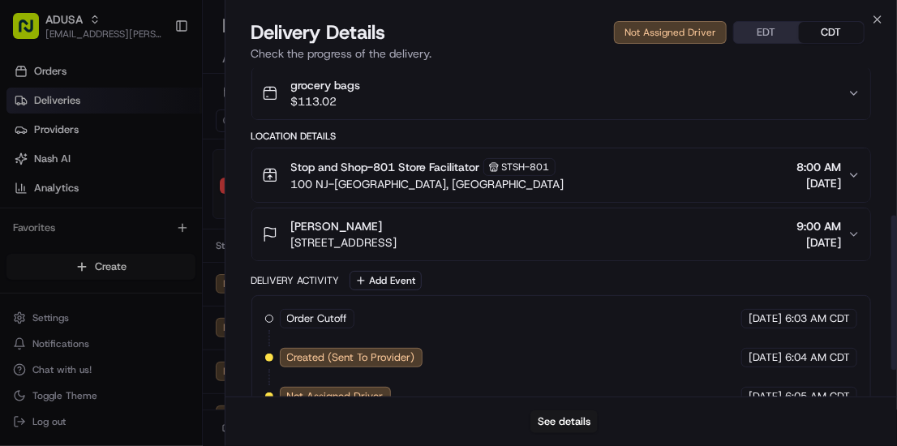
scroll to position [368, 0]
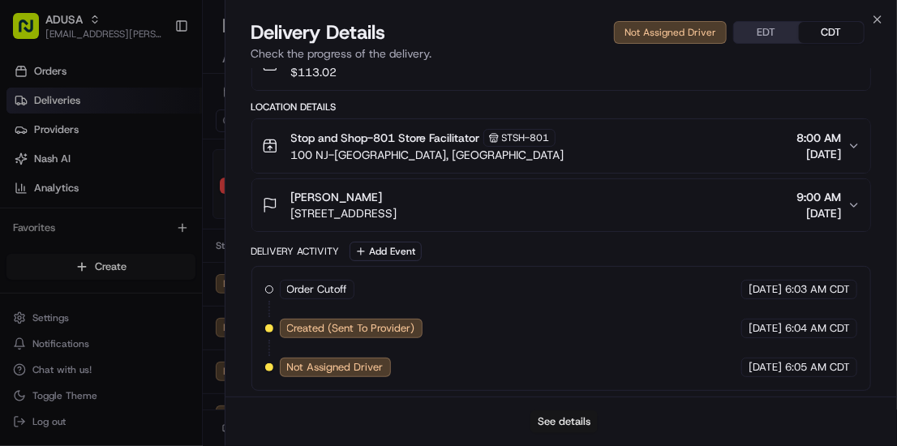
click at [571, 415] on button "See details" at bounding box center [563, 421] width 67 height 23
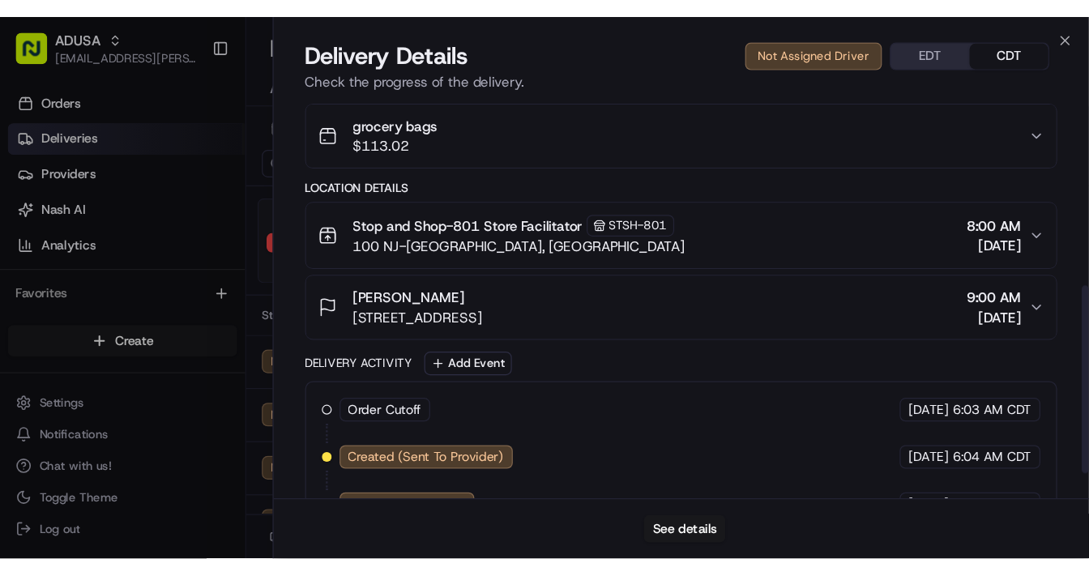
scroll to position [303, 0]
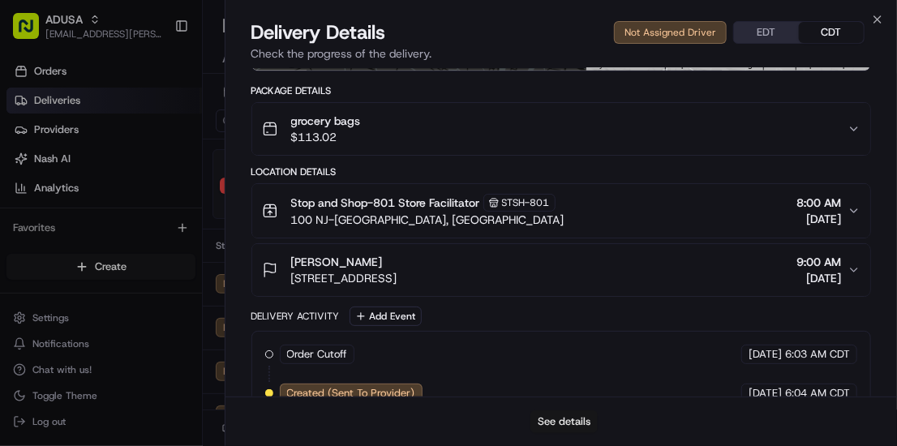
click at [559, 427] on button "See details" at bounding box center [563, 421] width 67 height 23
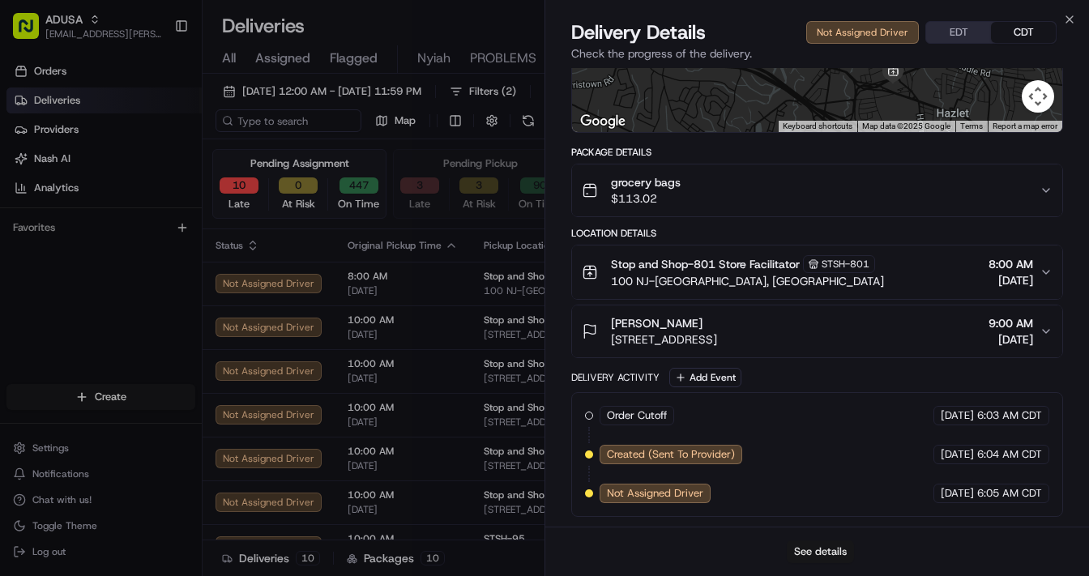
scroll to position [238, 0]
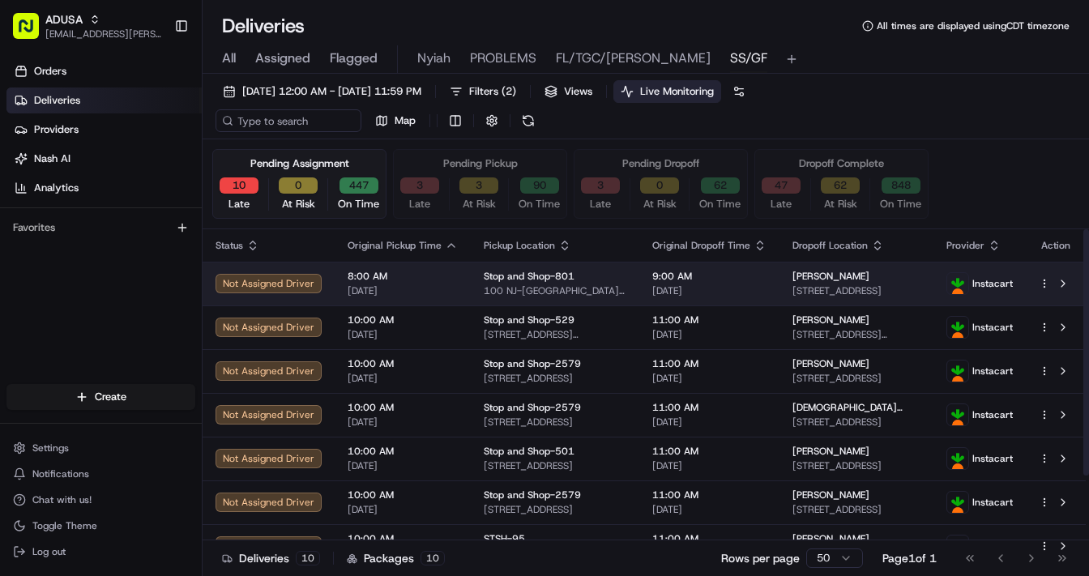
click at [452, 280] on td "8:00 AM 08/21/2025" at bounding box center [403, 284] width 136 height 44
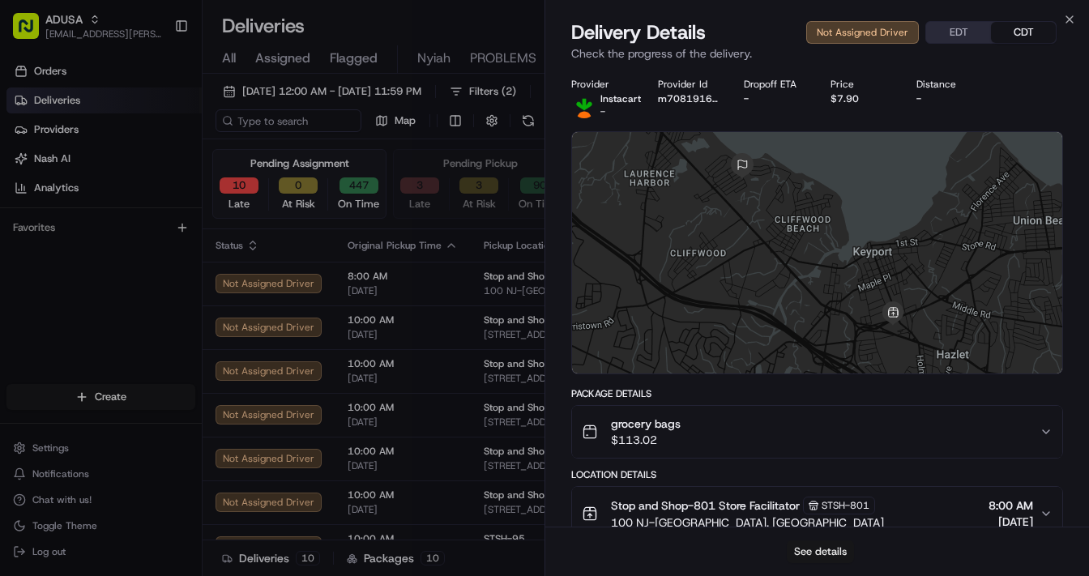
click at [811, 550] on button "See details" at bounding box center [820, 552] width 67 height 23
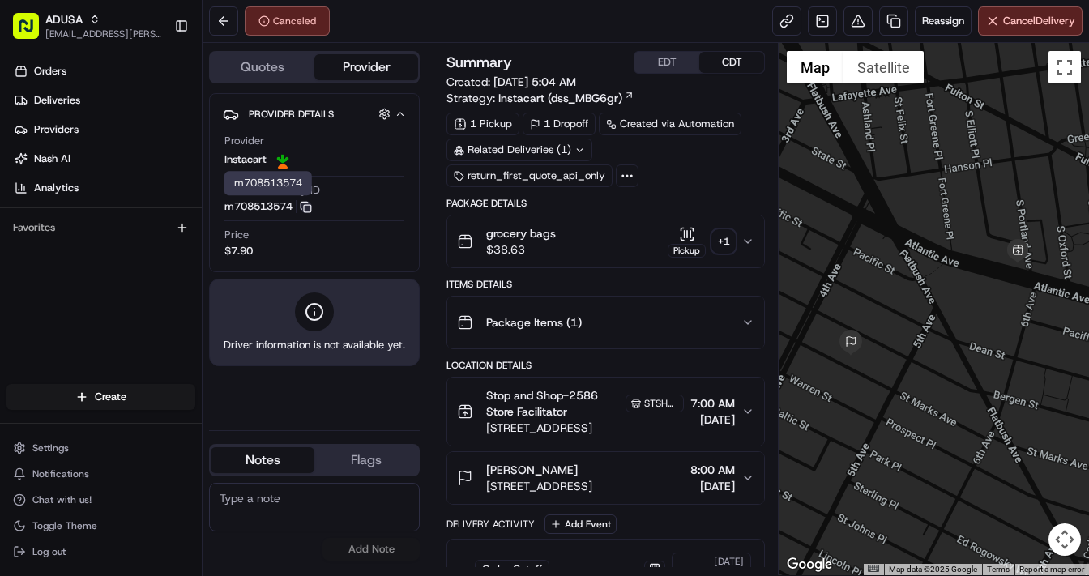
click at [309, 205] on rect "button" at bounding box center [307, 208] width 7 height 7
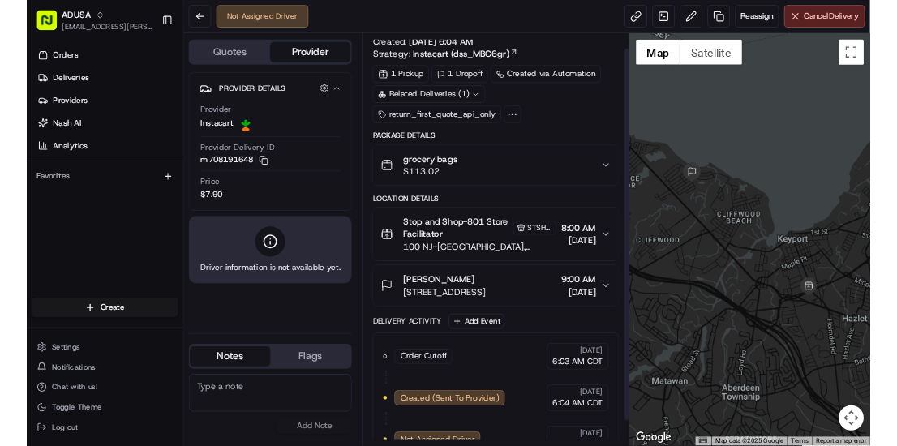
scroll to position [55, 0]
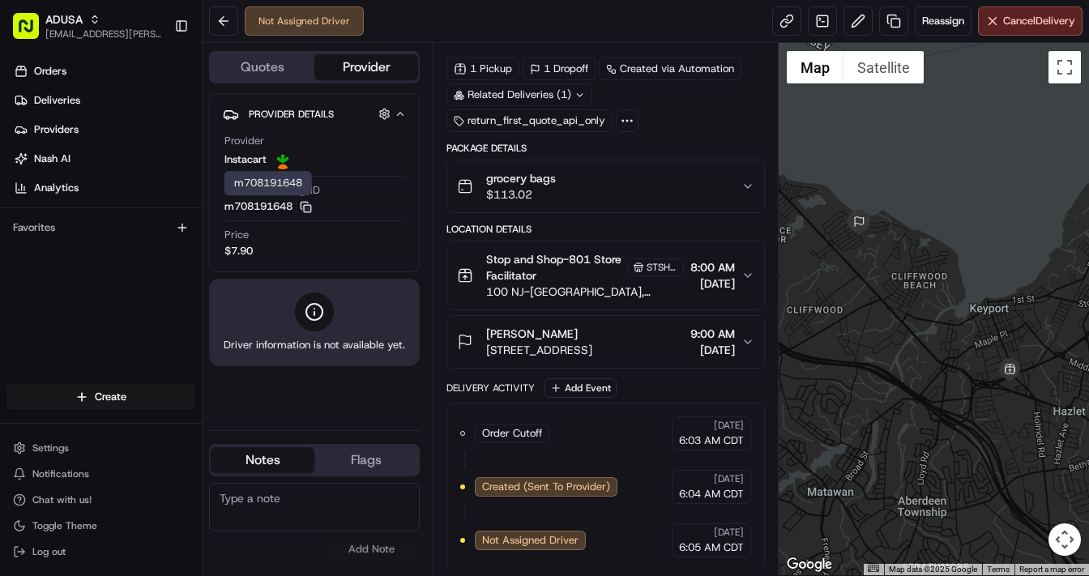
click at [311, 205] on icon "button" at bounding box center [306, 207] width 12 height 12
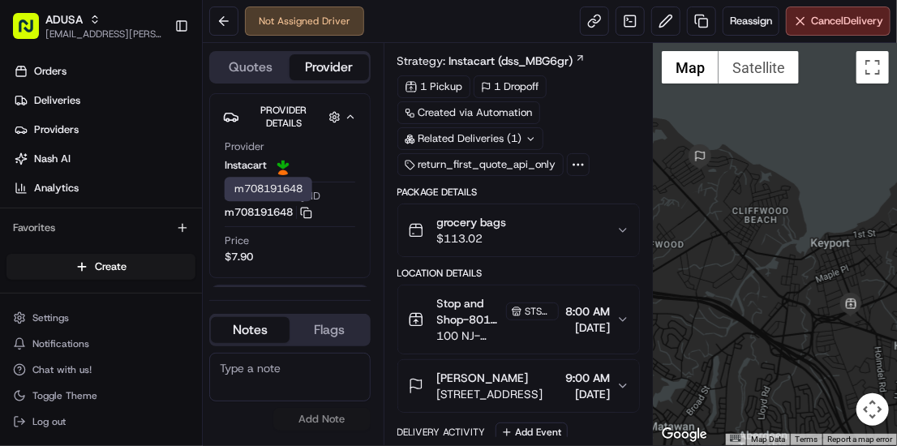
scroll to position [74, 0]
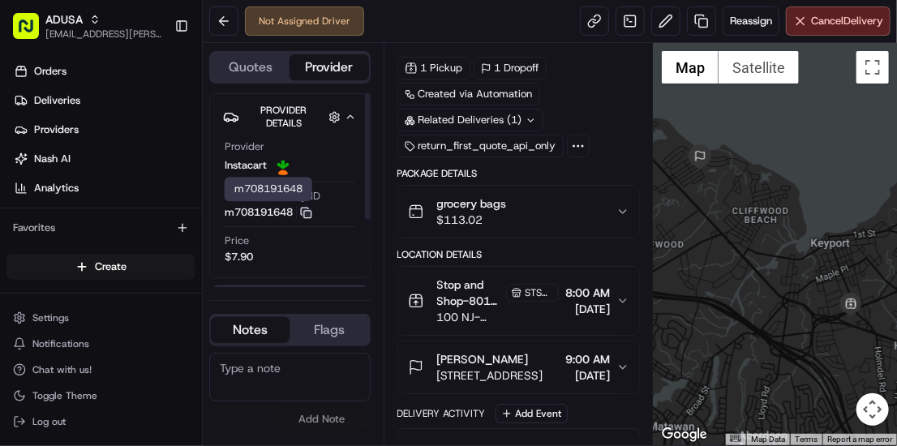
click at [310, 209] on icon "button" at bounding box center [306, 213] width 12 height 12
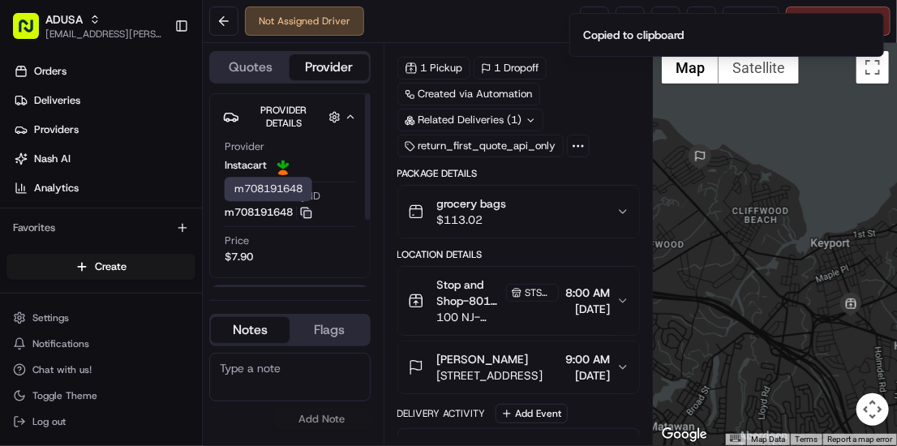
click at [306, 211] on rect "button" at bounding box center [307, 214] width 7 height 7
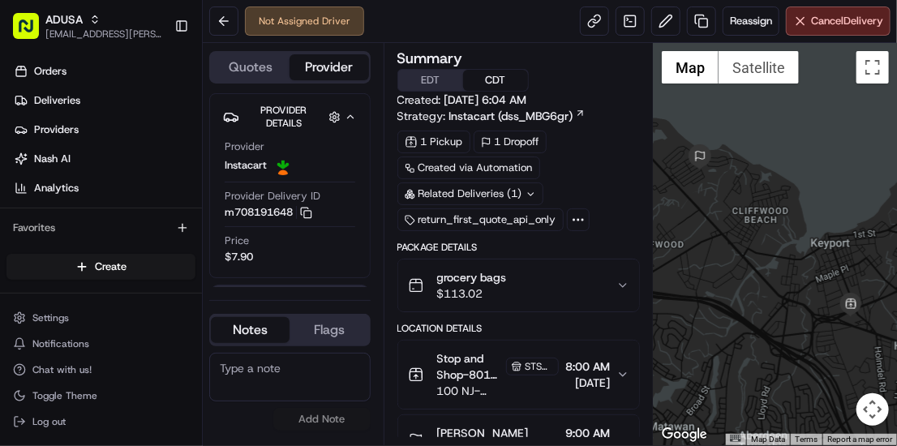
click at [265, 379] on textarea at bounding box center [289, 377] width 161 height 49
type textarea "Store cancelled fraud"
click at [310, 415] on button "Add Note" at bounding box center [321, 419] width 97 height 23
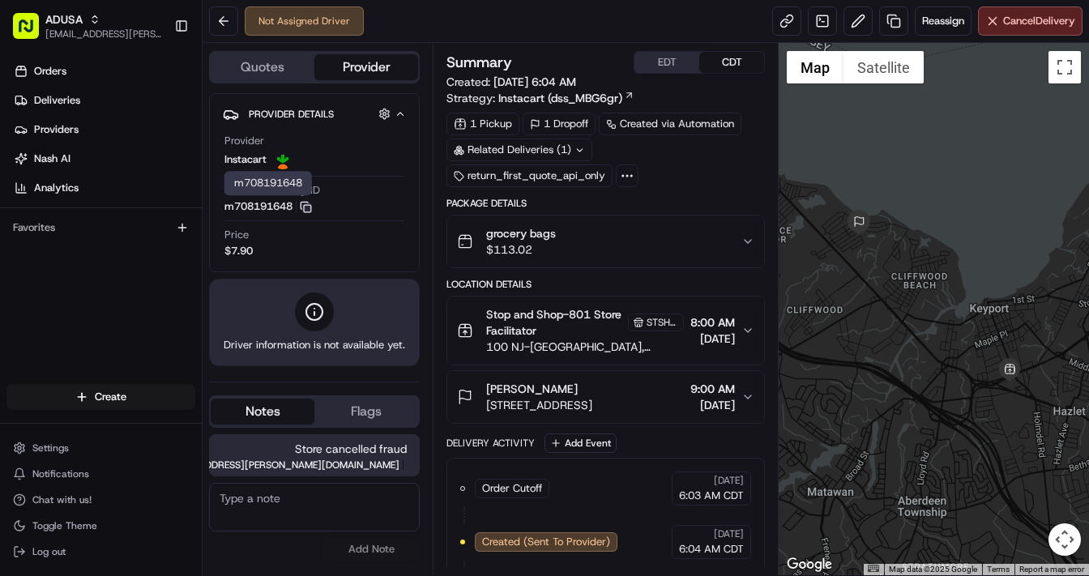
click at [310, 208] on icon "button" at bounding box center [306, 207] width 12 height 12
